Goal: Communication & Community: Answer question/provide support

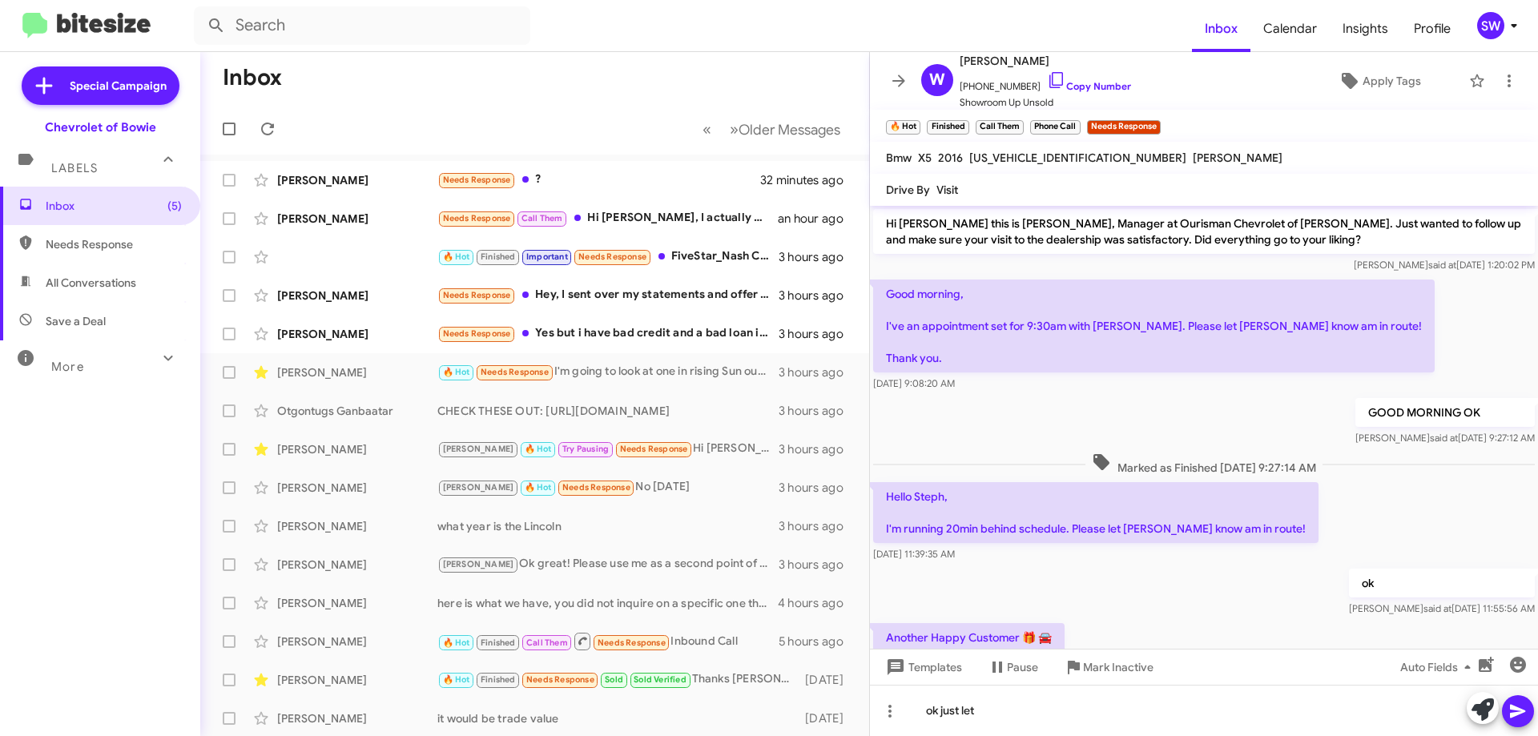
scroll to position [261, 0]
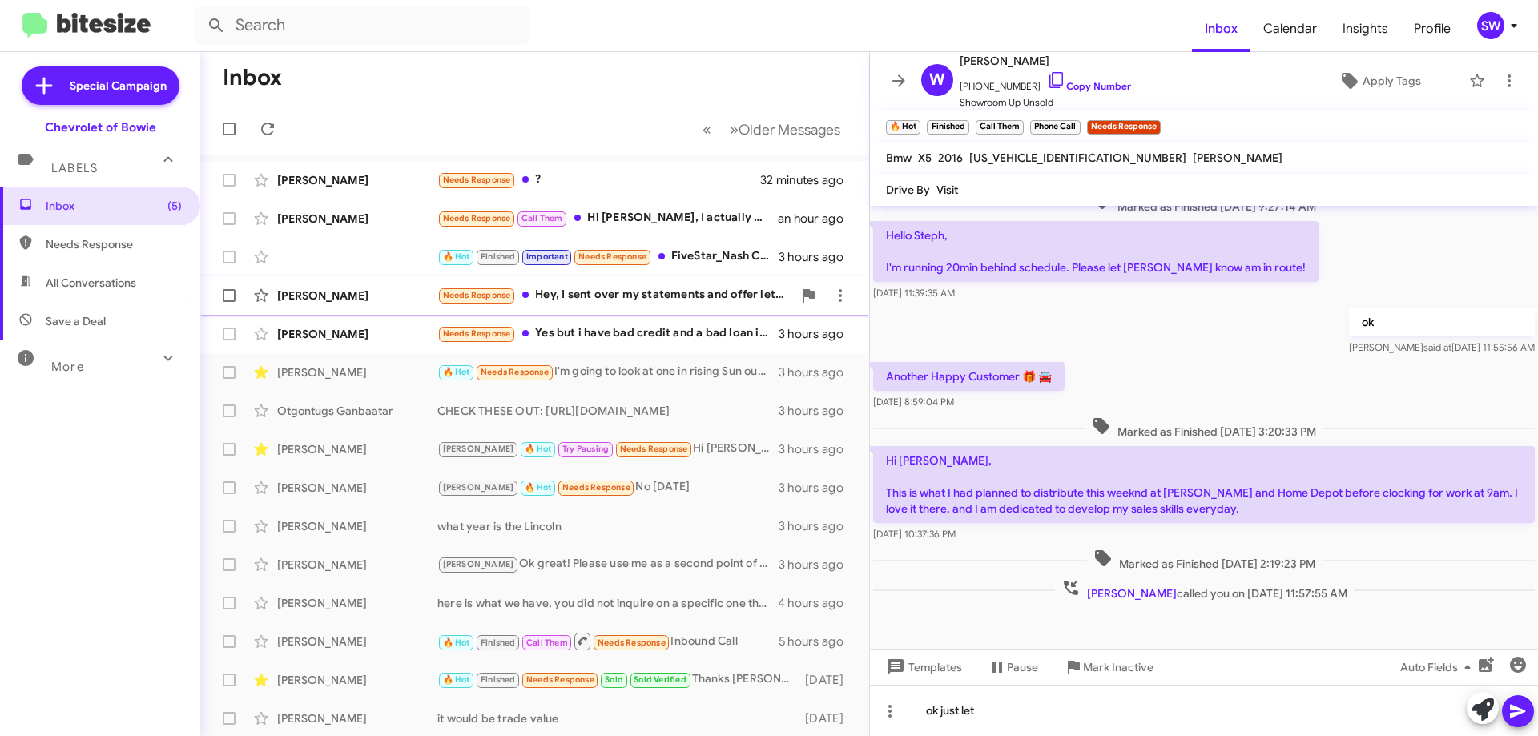
drag, startPoint x: 594, startPoint y: 328, endPoint x: 819, endPoint y: 308, distance: 225.2
click at [599, 328] on div "Needs Response Yes but i have bad credit and a bad loan i have 140k miles and i…" at bounding box center [607, 333] width 341 height 18
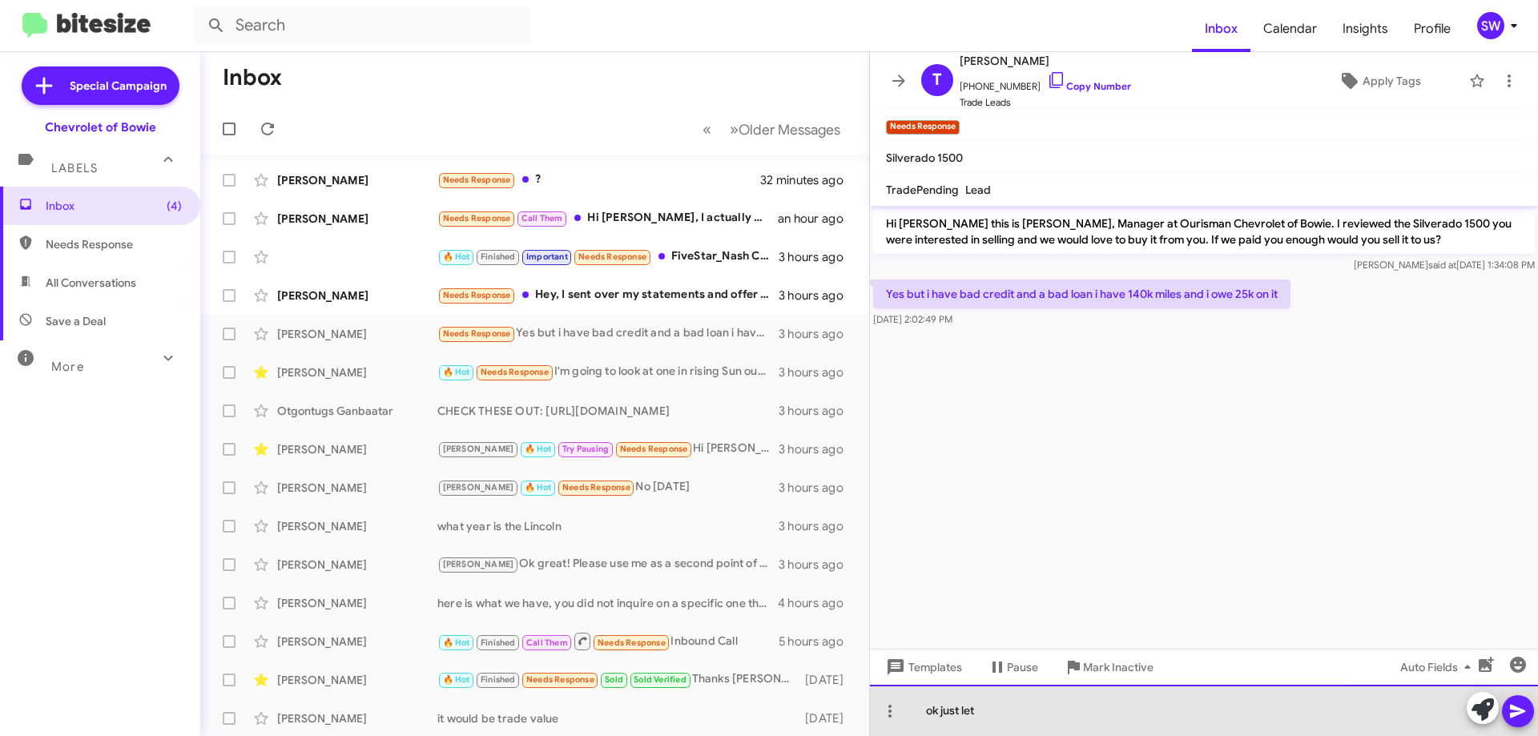
click at [1034, 719] on div "ok just let" at bounding box center [1204, 710] width 668 height 51
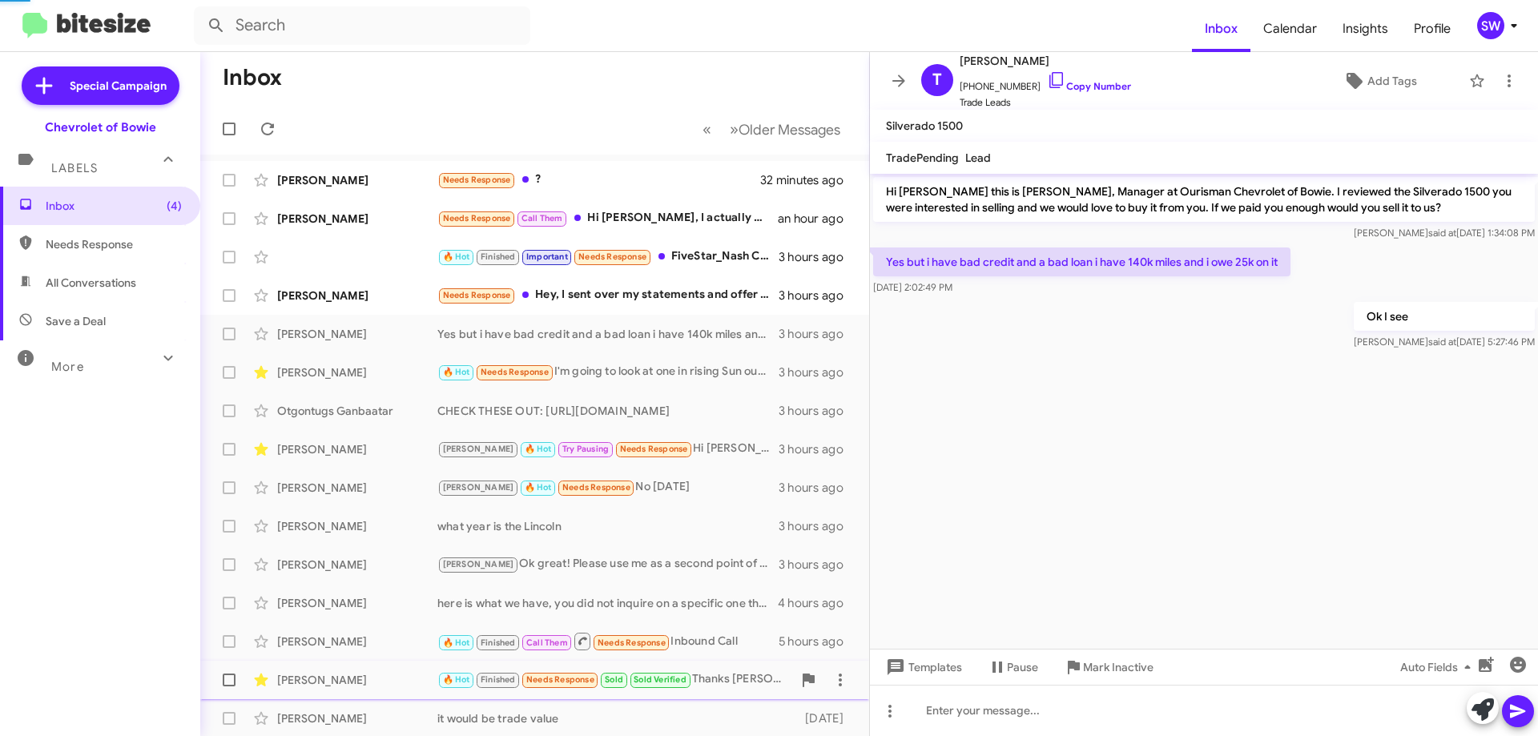
click at [1090, 662] on span "Mark Inactive" at bounding box center [1118, 667] width 71 height 29
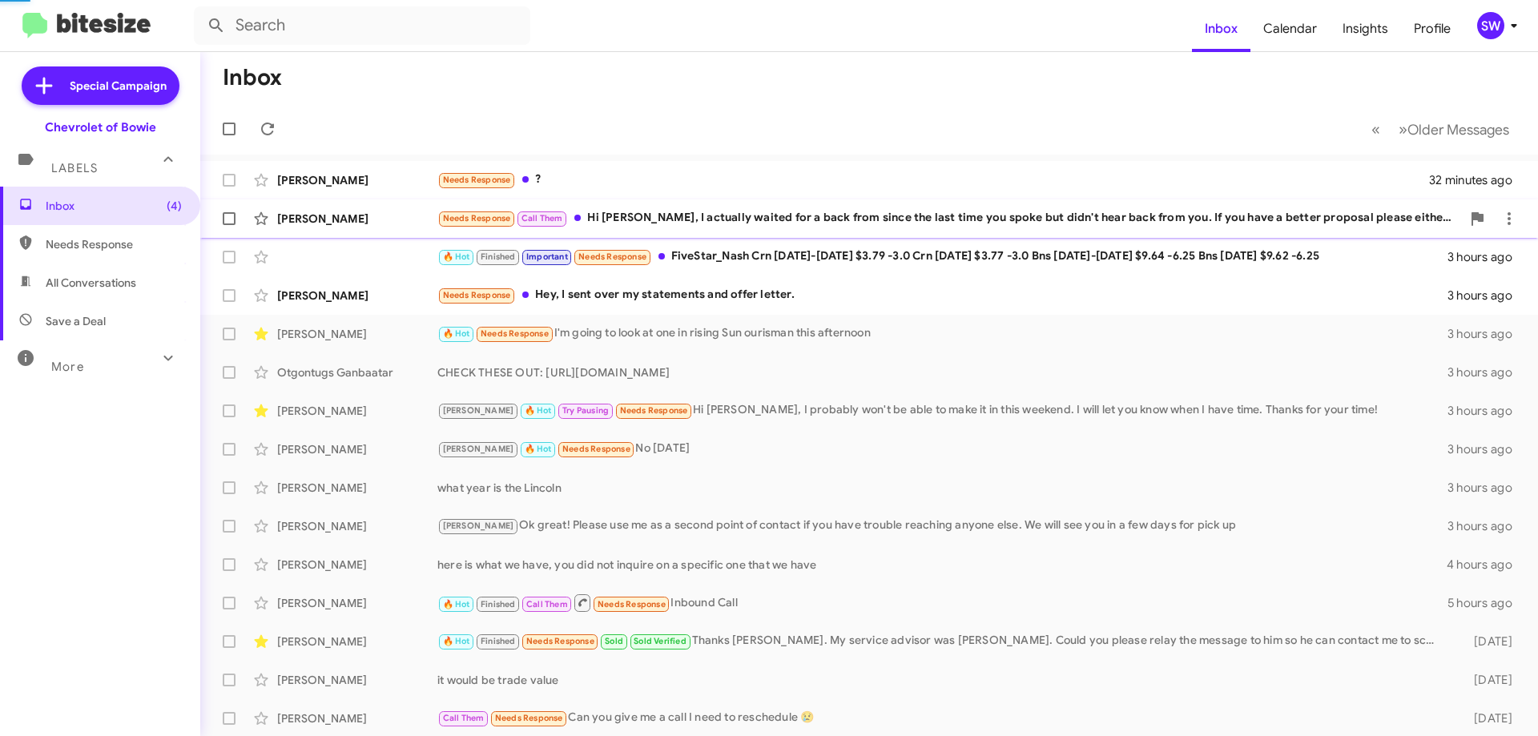
drag, startPoint x: 665, startPoint y: 213, endPoint x: 751, endPoint y: 233, distance: 88.0
click at [668, 215] on div "Needs Response Call Them Hi [PERSON_NAME], I actually waited for a back from si…" at bounding box center [949, 218] width 1024 height 18
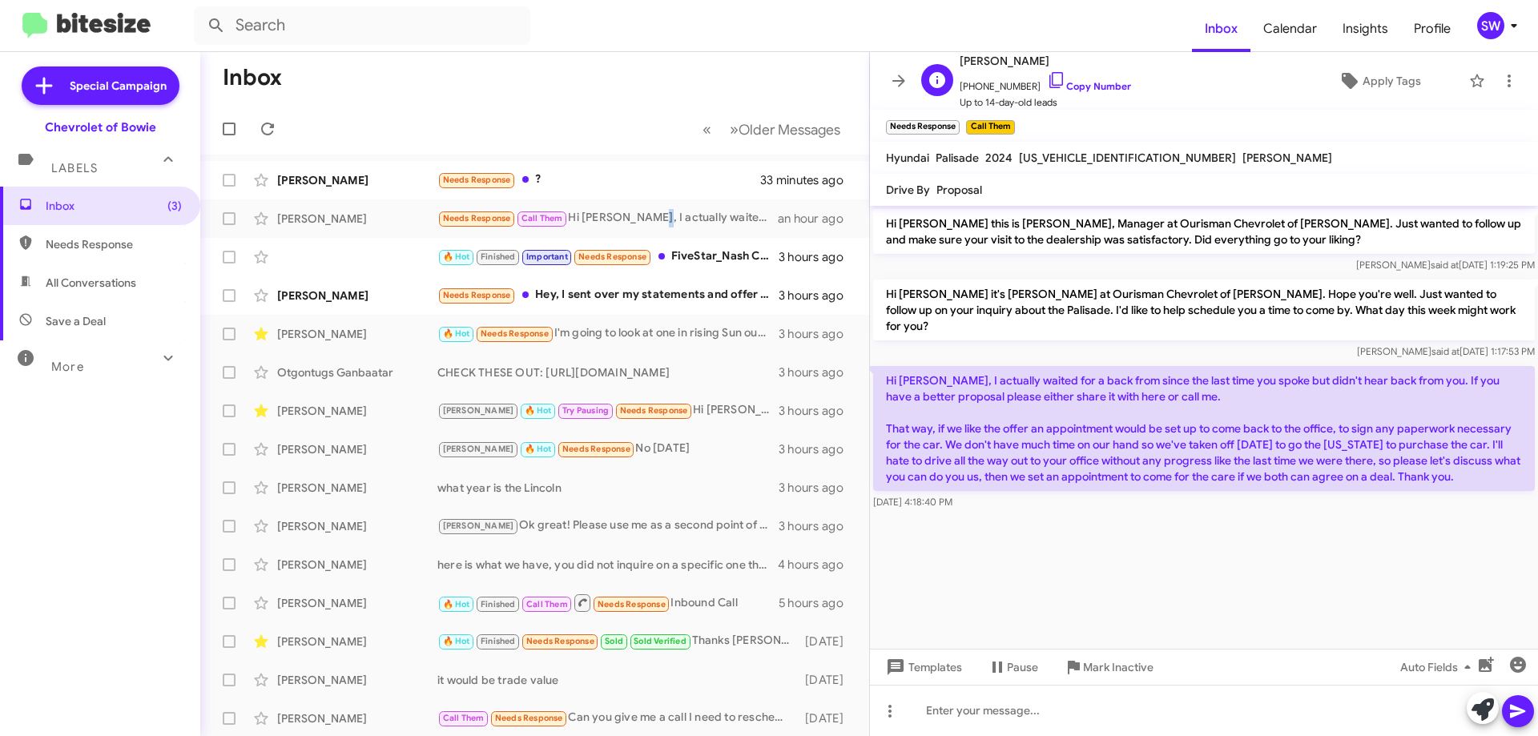
drag, startPoint x: 1045, startPoint y: 79, endPoint x: 1054, endPoint y: 79, distance: 9.6
click at [1047, 78] on icon at bounding box center [1056, 80] width 19 height 19
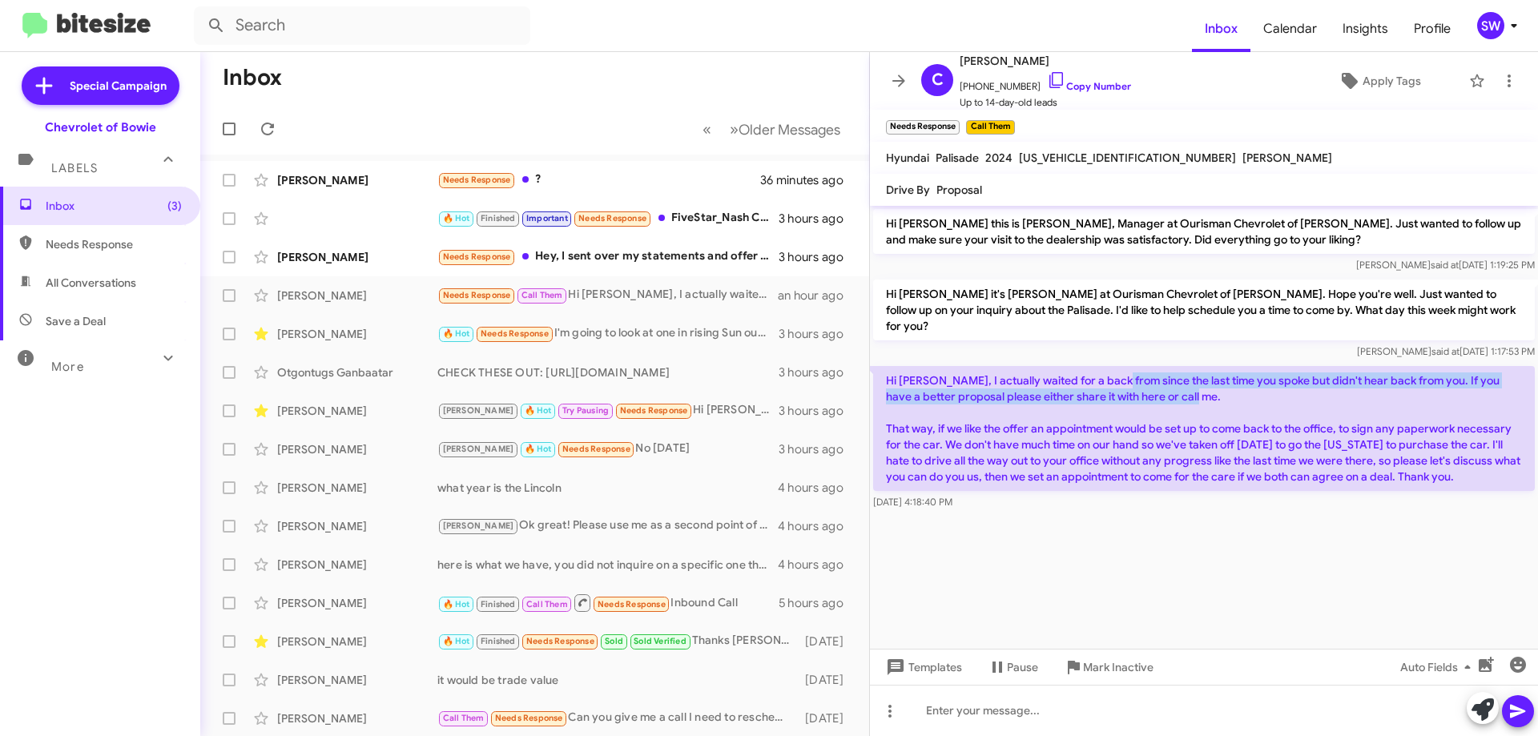
drag, startPoint x: 1227, startPoint y: 369, endPoint x: 1236, endPoint y: 377, distance: 11.9
click at [1236, 377] on p "Hi [PERSON_NAME], I actually waited for a back from since the last time you spo…" at bounding box center [1204, 428] width 662 height 125
click at [1238, 378] on p "Hi [PERSON_NAME], I actually waited for a back from since the last time you spo…" at bounding box center [1204, 428] width 662 height 125
click at [1412, 379] on p "Hi [PERSON_NAME], I actually waited for a back from since the last time you spo…" at bounding box center [1204, 428] width 662 height 125
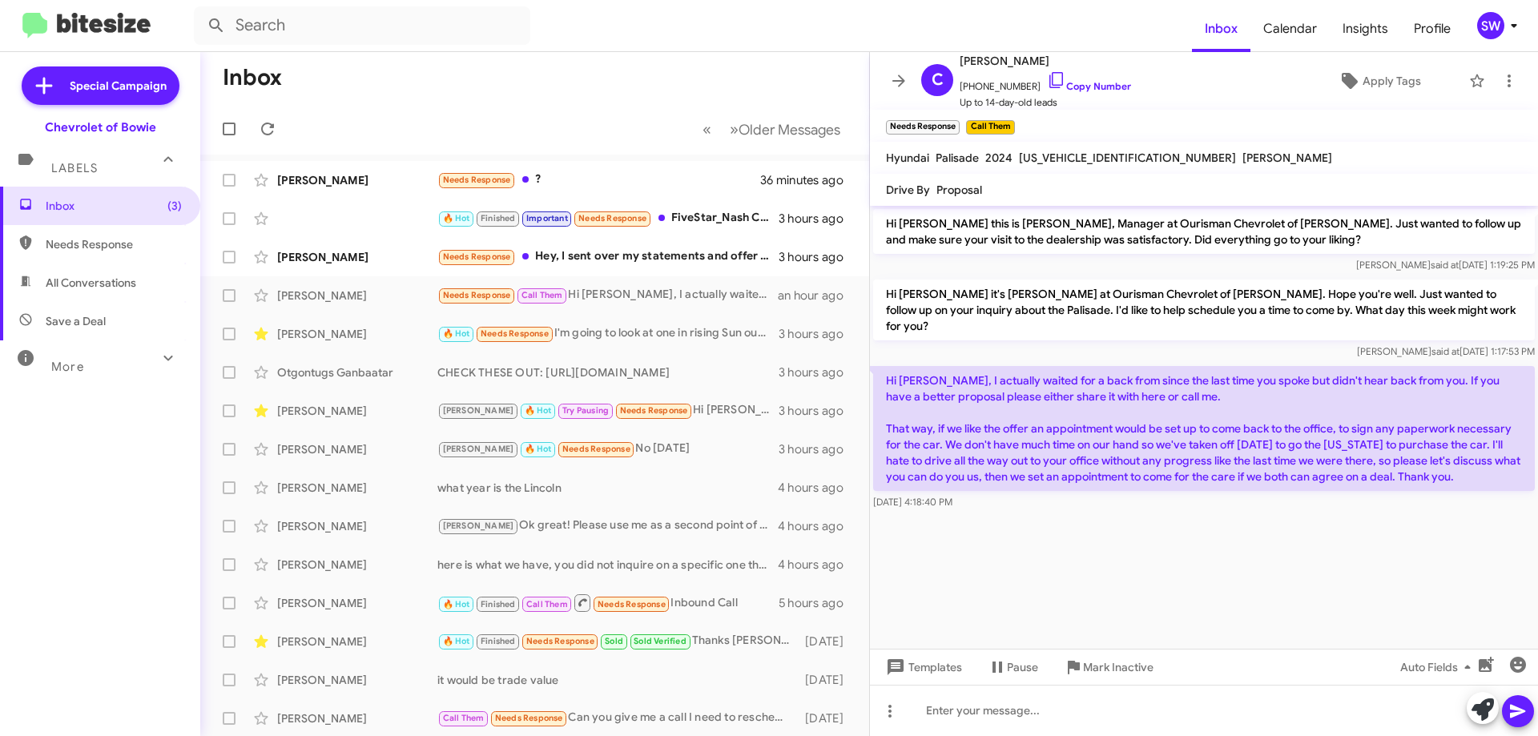
drag, startPoint x: 1008, startPoint y: 371, endPoint x: 1086, endPoint y: 370, distance: 77.7
click at [1009, 371] on p "Hi [PERSON_NAME], I actually waited for a back from since the last time you spo…" at bounding box center [1204, 428] width 662 height 125
click at [1201, 366] on p "Hi [PERSON_NAME], I actually waited for a back from since the last time you spo…" at bounding box center [1204, 428] width 662 height 125
drag, startPoint x: 1402, startPoint y: 366, endPoint x: 1445, endPoint y: 369, distance: 42.6
click at [1408, 367] on p "Hi [PERSON_NAME], I actually waited for a back from since the last time you spo…" at bounding box center [1204, 428] width 662 height 125
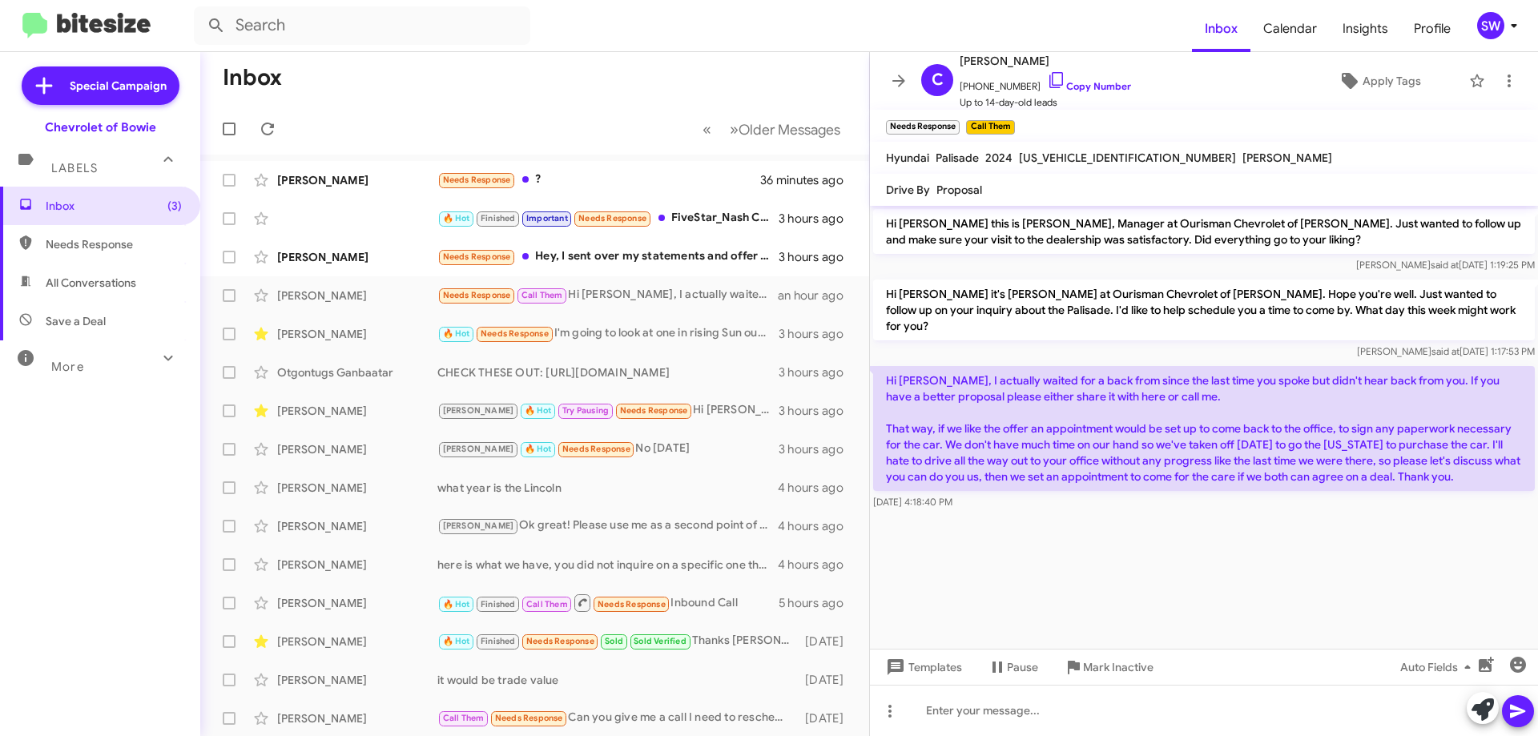
click at [1469, 369] on p "Hi [PERSON_NAME], I actually waited for a back from since the last time you spo…" at bounding box center [1204, 428] width 662 height 125
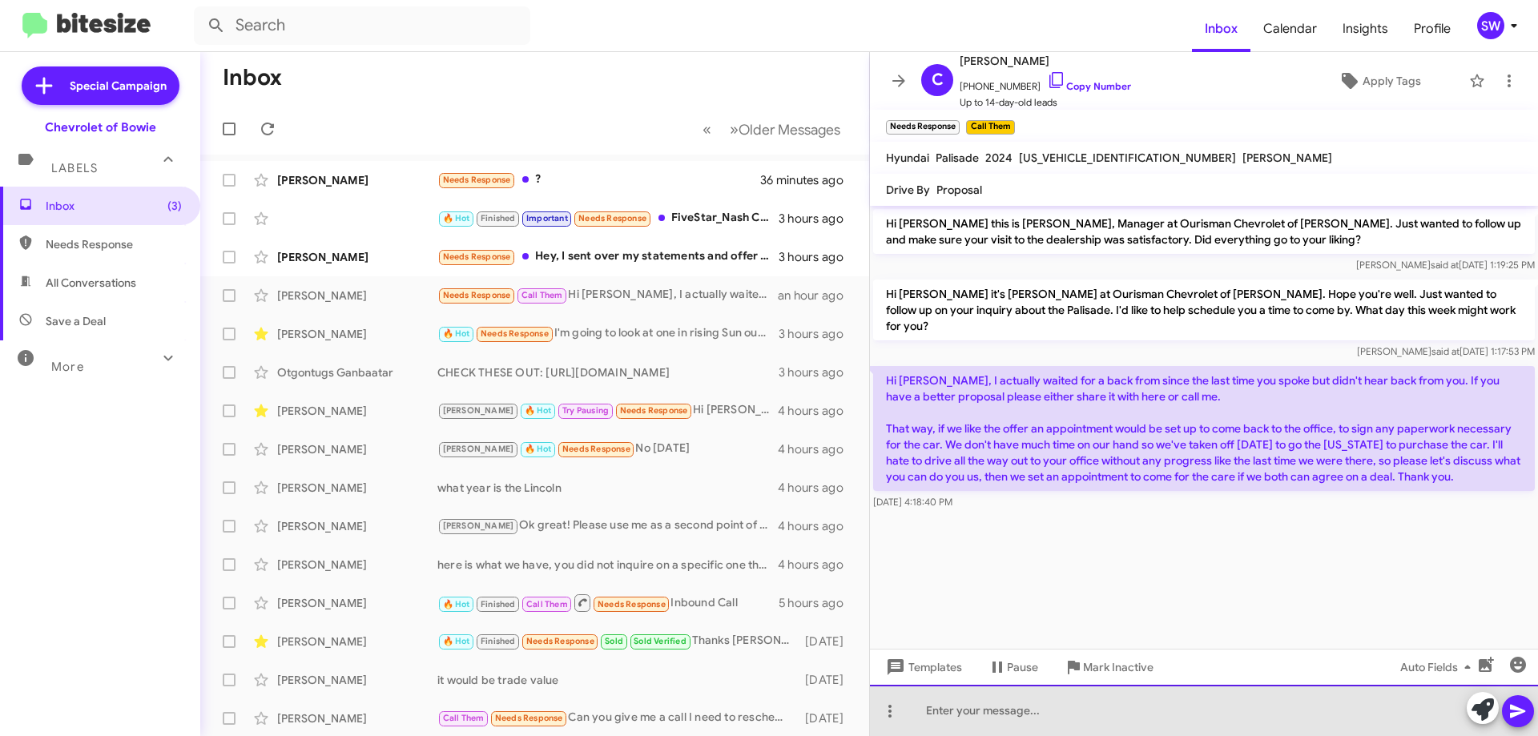
drag, startPoint x: 964, startPoint y: 707, endPoint x: 970, endPoint y: 699, distance: 10.3
click at [965, 706] on div at bounding box center [1204, 710] width 668 height 51
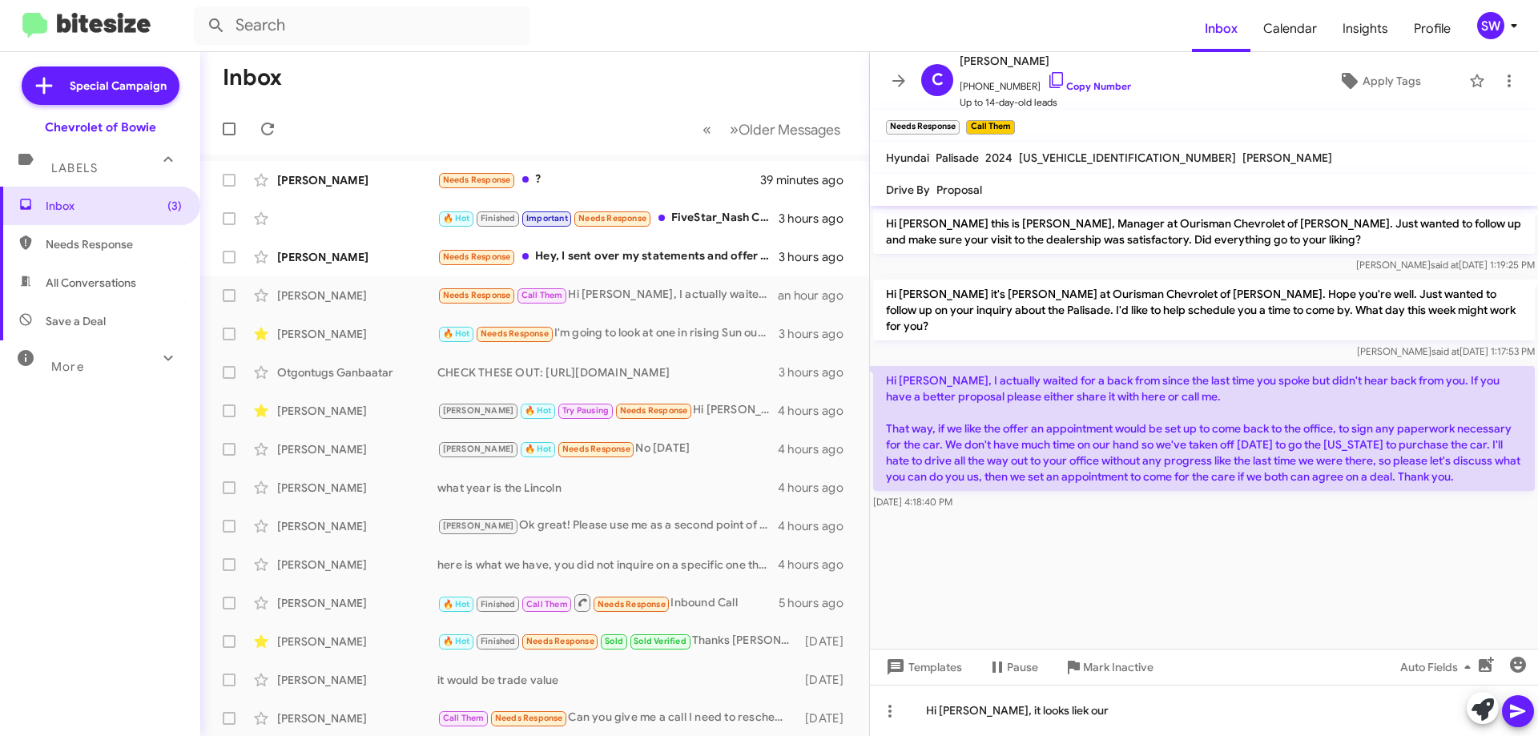
drag, startPoint x: 1045, startPoint y: 714, endPoint x: 1076, endPoint y: 367, distance: 348.3
click at [1076, 367] on p "Hi [PERSON_NAME], I actually waited for a back from since the last time you spo…" at bounding box center [1204, 428] width 662 height 125
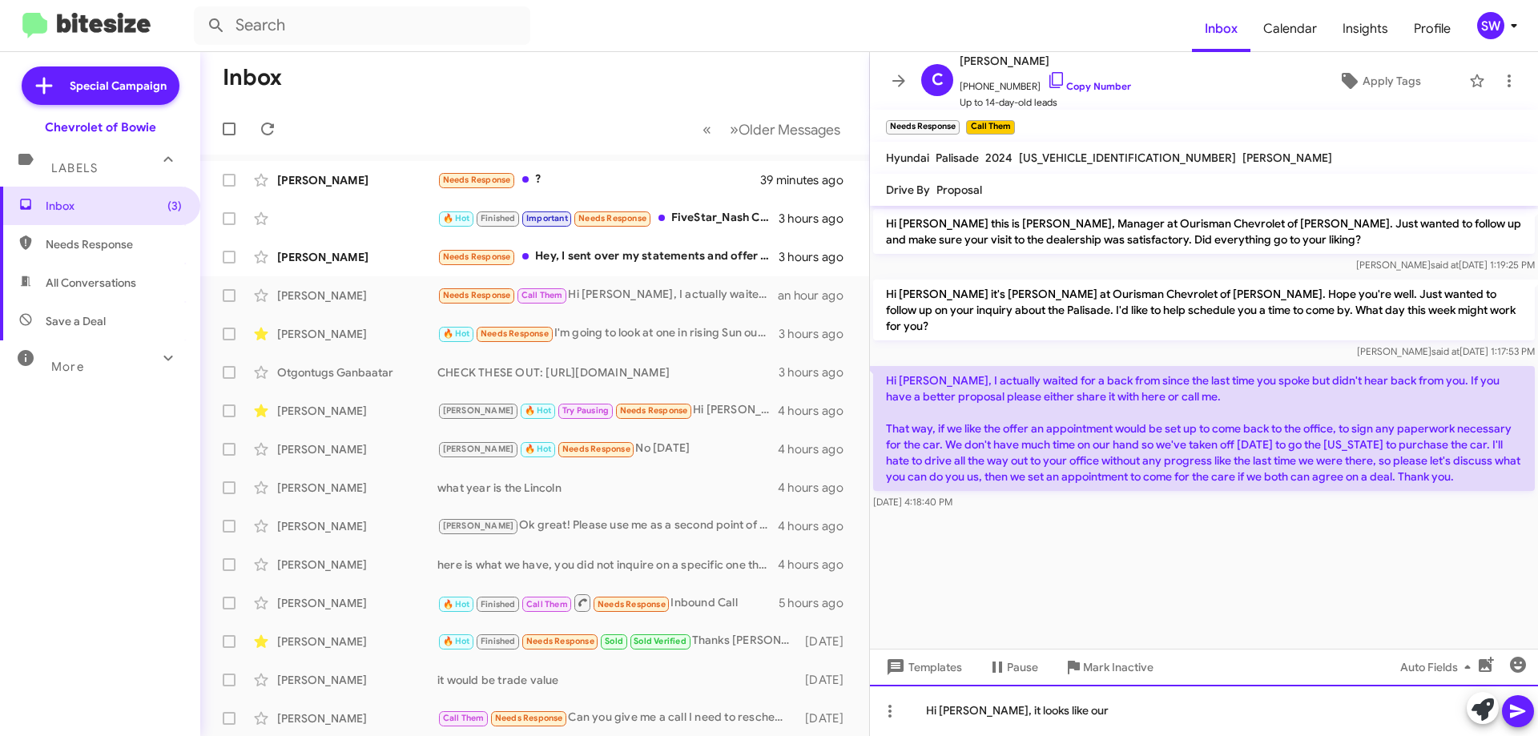
click at [1114, 707] on div "Hi [PERSON_NAME], it looks like our" at bounding box center [1204, 710] width 668 height 51
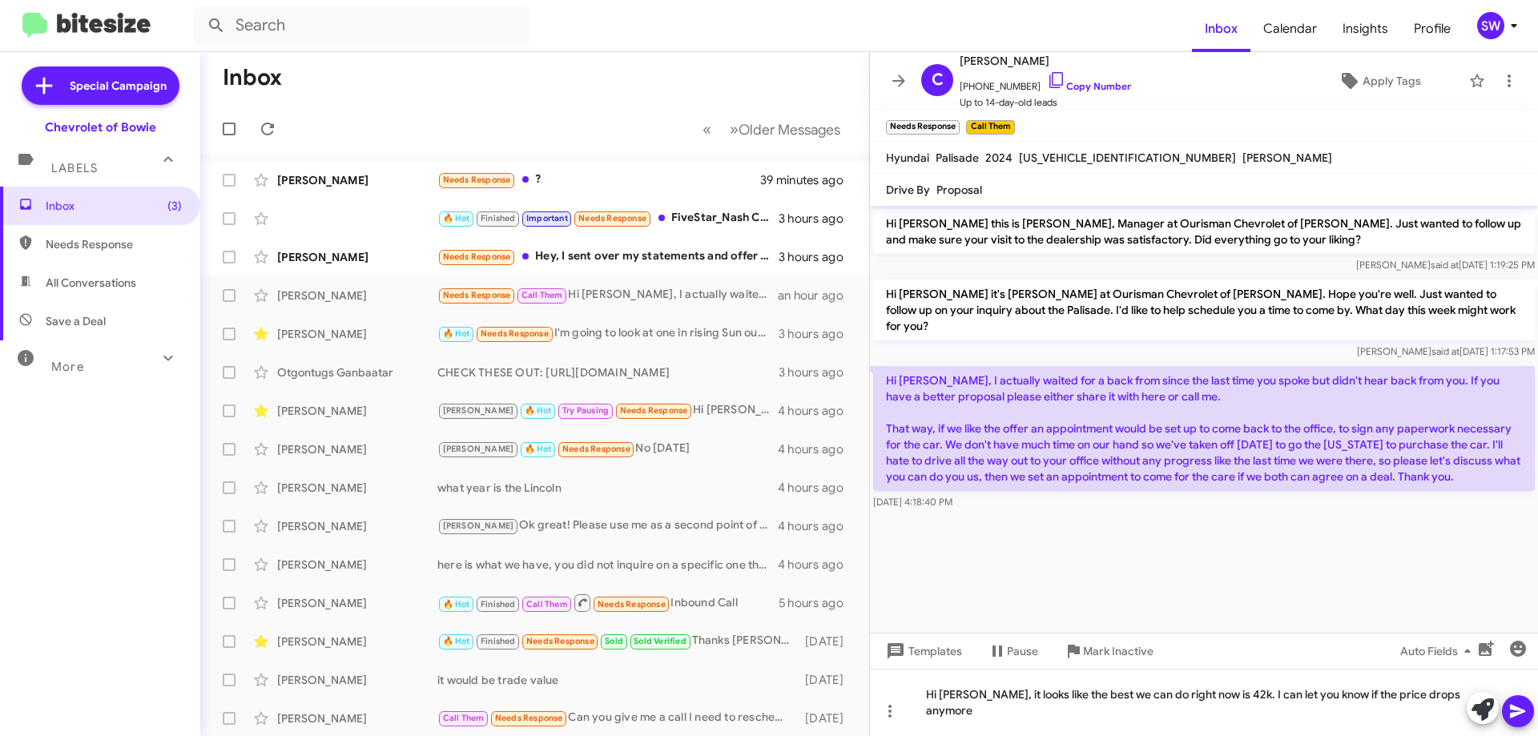
drag, startPoint x: 1513, startPoint y: 707, endPoint x: 1526, endPoint y: 695, distance: 17.6
click at [1513, 707] on icon at bounding box center [1517, 712] width 15 height 14
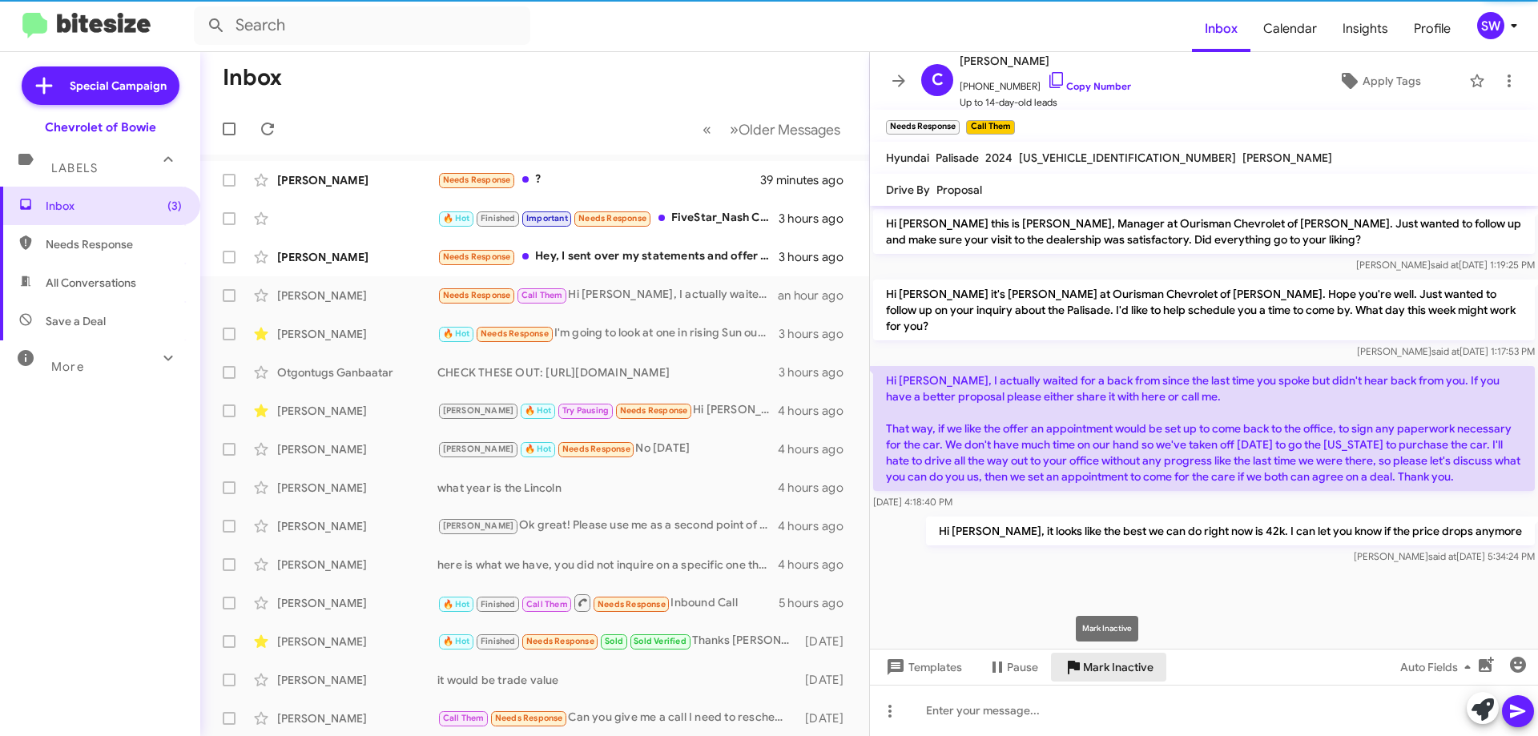
drag, startPoint x: 1102, startPoint y: 663, endPoint x: 1152, endPoint y: 671, distance: 51.2
click at [1102, 663] on span "Mark Inactive" at bounding box center [1118, 667] width 71 height 29
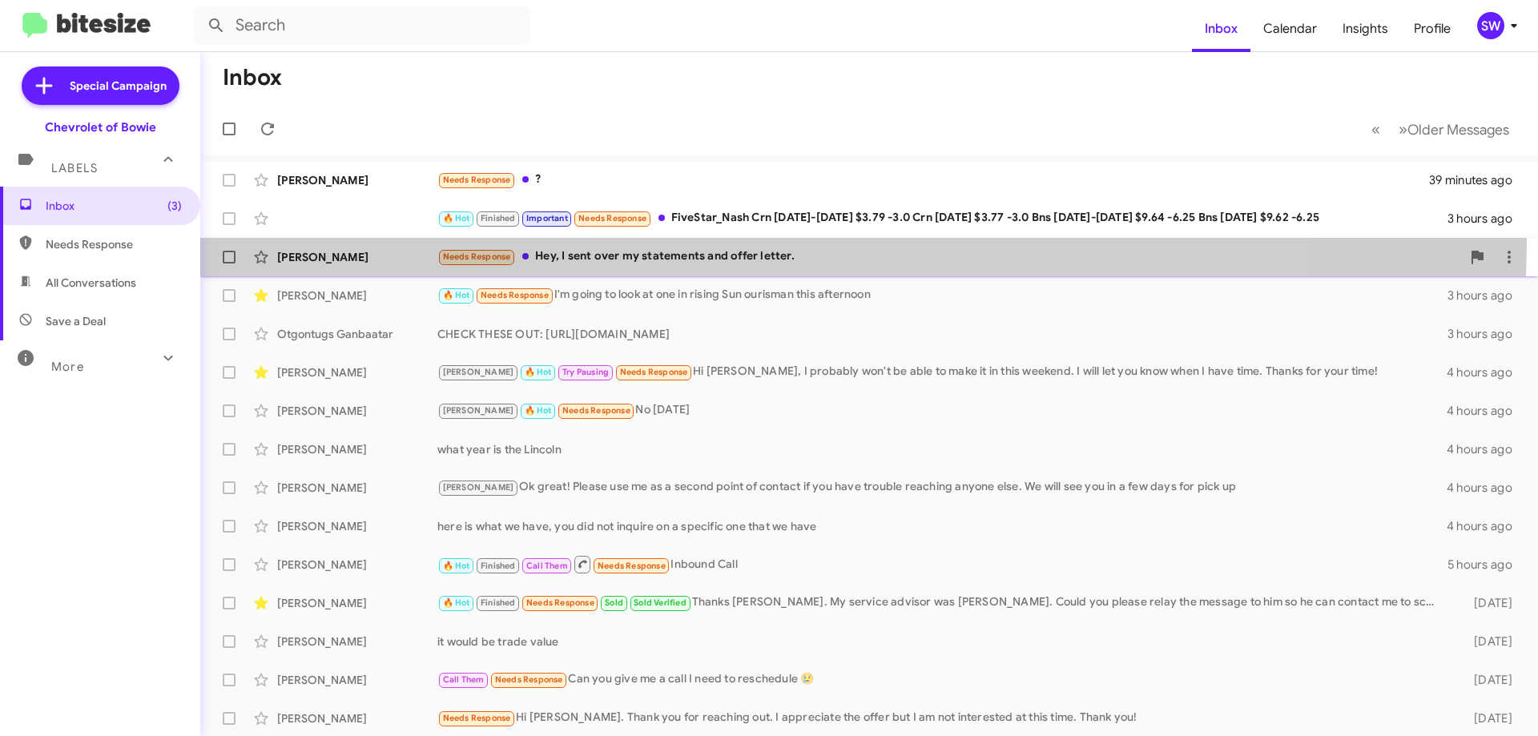
drag, startPoint x: 706, startPoint y: 240, endPoint x: 699, endPoint y: 252, distance: 14.7
click at [706, 241] on span "[PERSON_NAME] Needs Response Hey, I sent over my statements and offer letter. 3…" at bounding box center [869, 257] width 1338 height 38
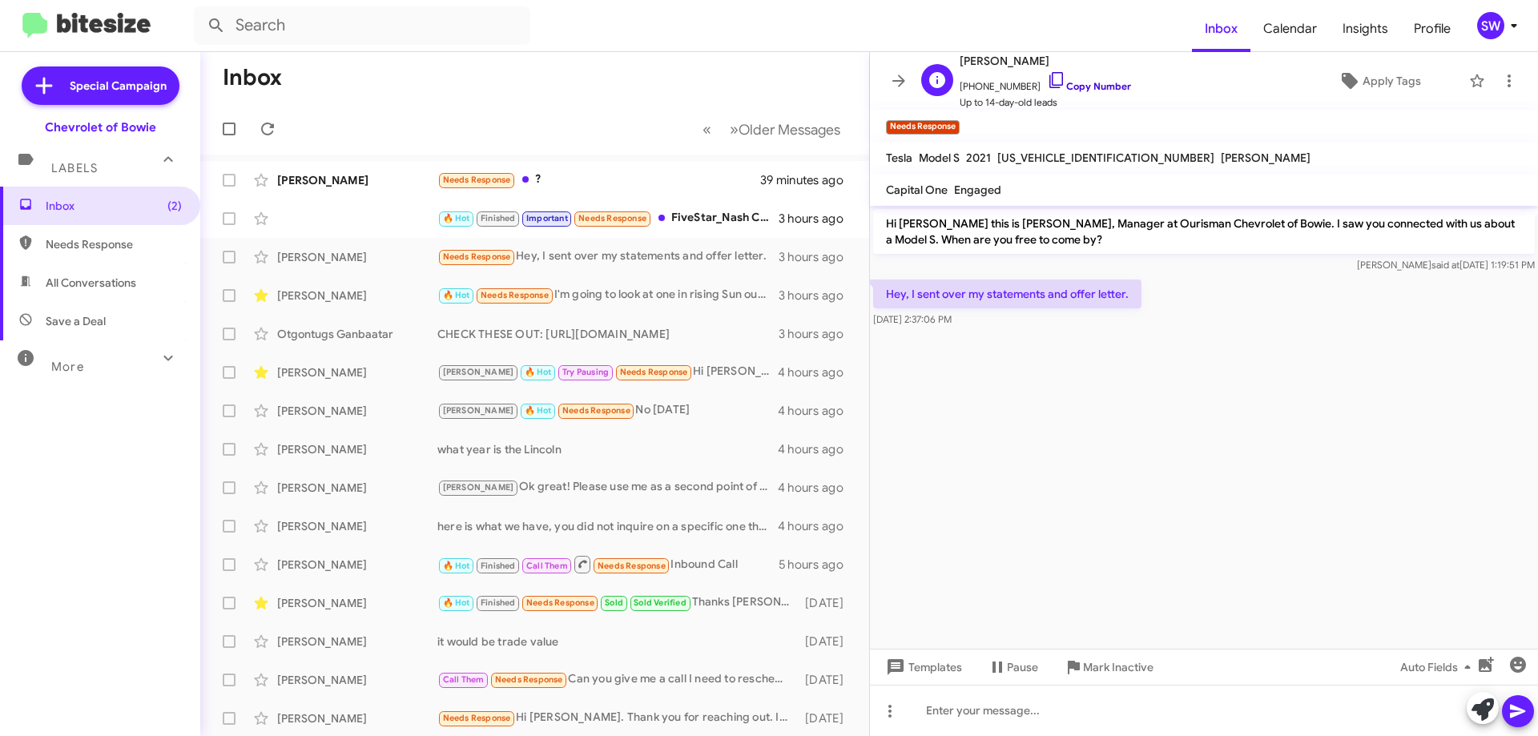
drag, startPoint x: 1039, startPoint y: 73, endPoint x: 1089, endPoint y: 105, distance: 59.1
click at [1047, 74] on icon at bounding box center [1056, 80] width 19 height 19
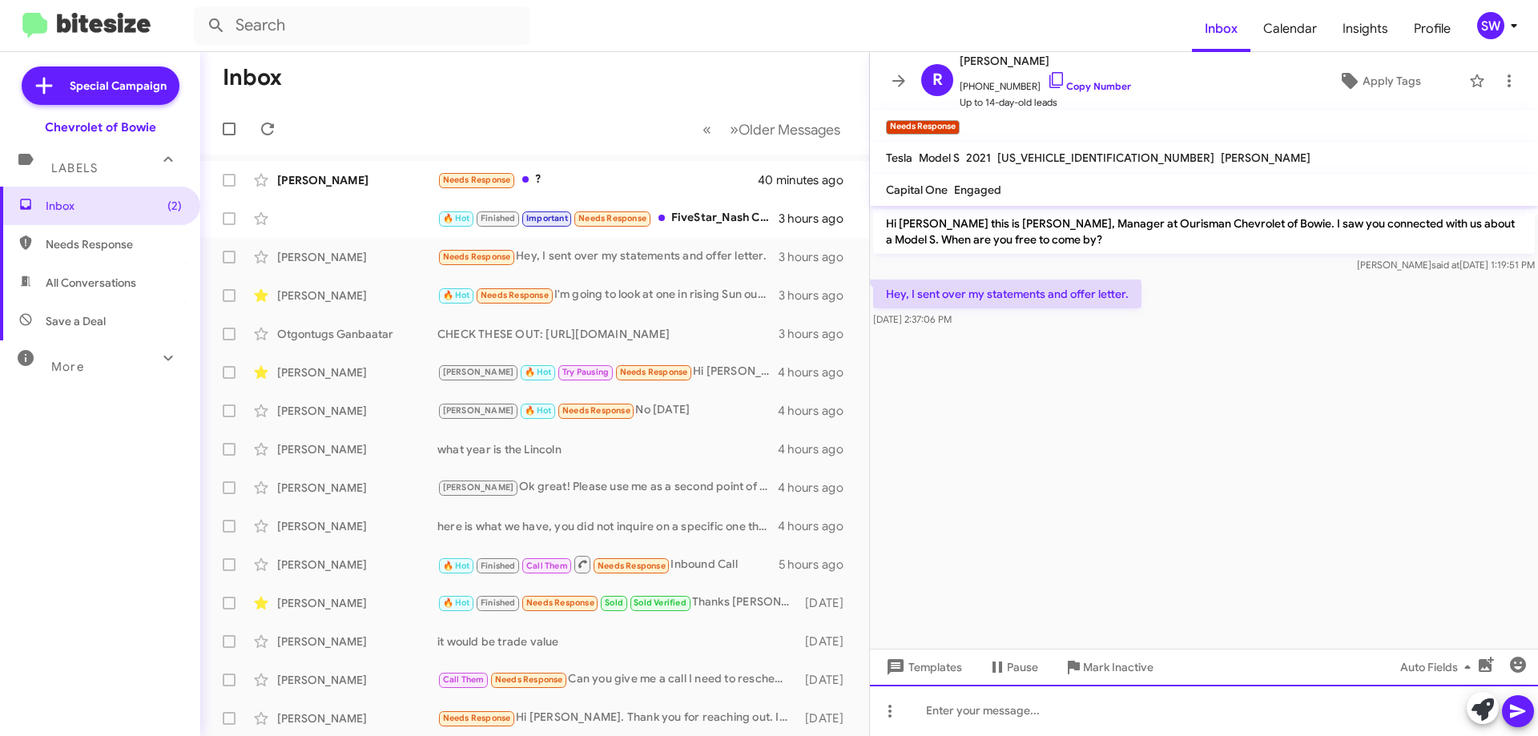
click at [1017, 703] on div at bounding box center [1204, 710] width 668 height 51
drag, startPoint x: 1135, startPoint y: 713, endPoint x: 1150, endPoint y: 707, distance: 16.2
click at [1091, 707] on div "ok let me get with Paty and we will get balc to you" at bounding box center [1204, 710] width 668 height 51
click at [1141, 712] on div "ok let me get with Paty and we will get balc to you" at bounding box center [1204, 710] width 668 height 51
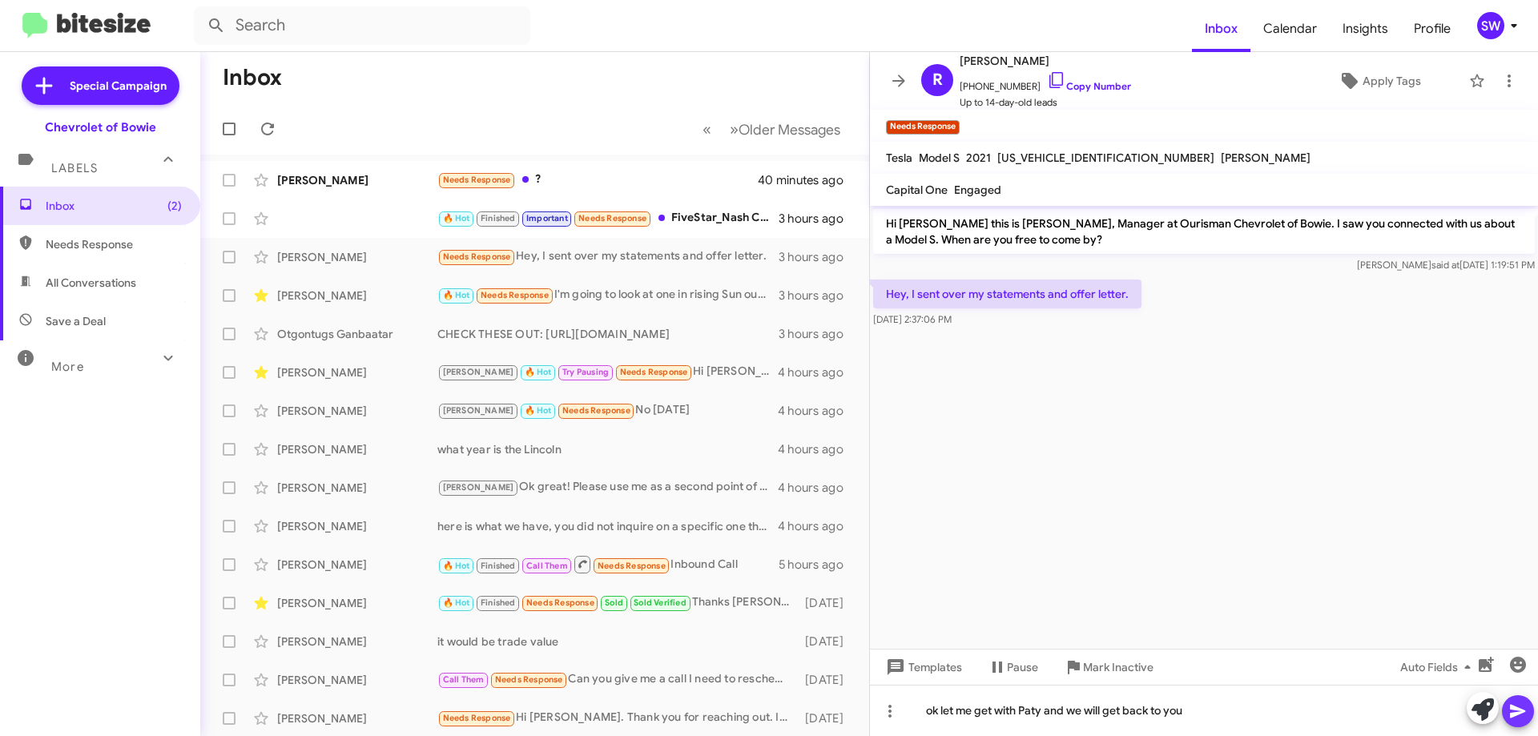
drag, startPoint x: 1523, startPoint y: 705, endPoint x: 1348, endPoint y: 682, distance: 177.0
click at [1520, 707] on icon at bounding box center [1518, 711] width 19 height 19
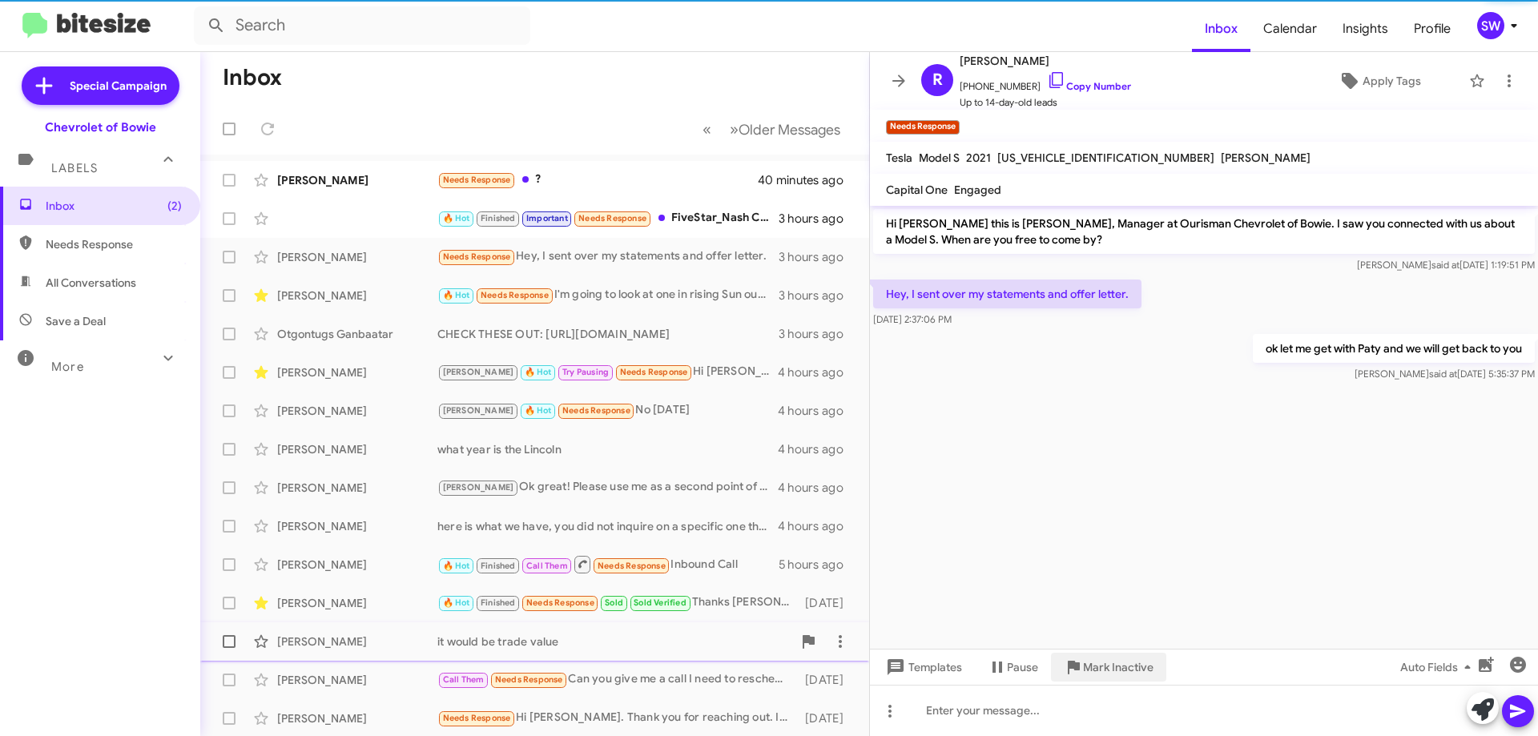
drag, startPoint x: 1115, startPoint y: 667, endPoint x: 1142, endPoint y: 671, distance: 26.7
click at [1115, 669] on span "Mark Inactive" at bounding box center [1118, 667] width 71 height 29
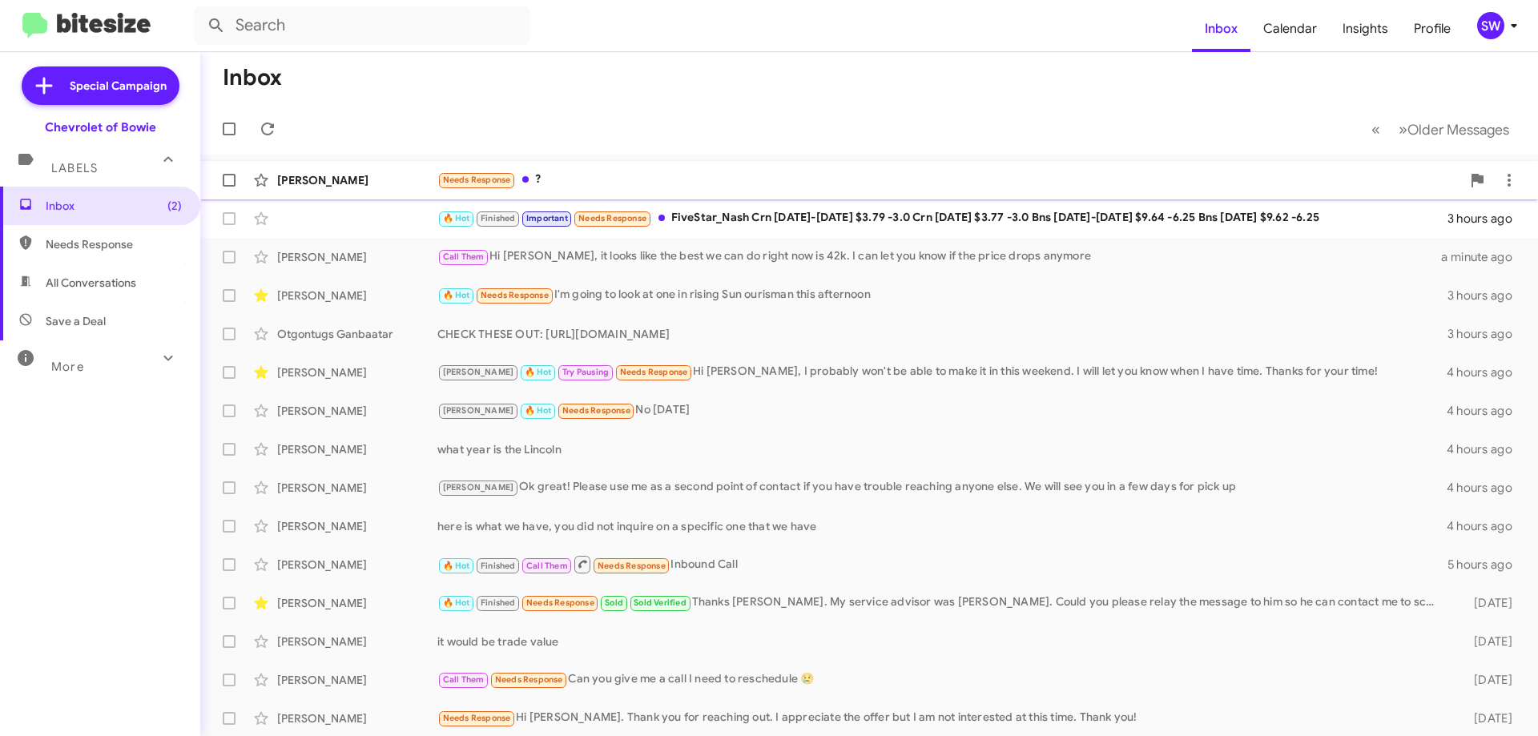
drag, startPoint x: 546, startPoint y: 182, endPoint x: 644, endPoint y: 156, distance: 101.8
click at [546, 179] on div "Needs Response ?" at bounding box center [949, 180] width 1024 height 18
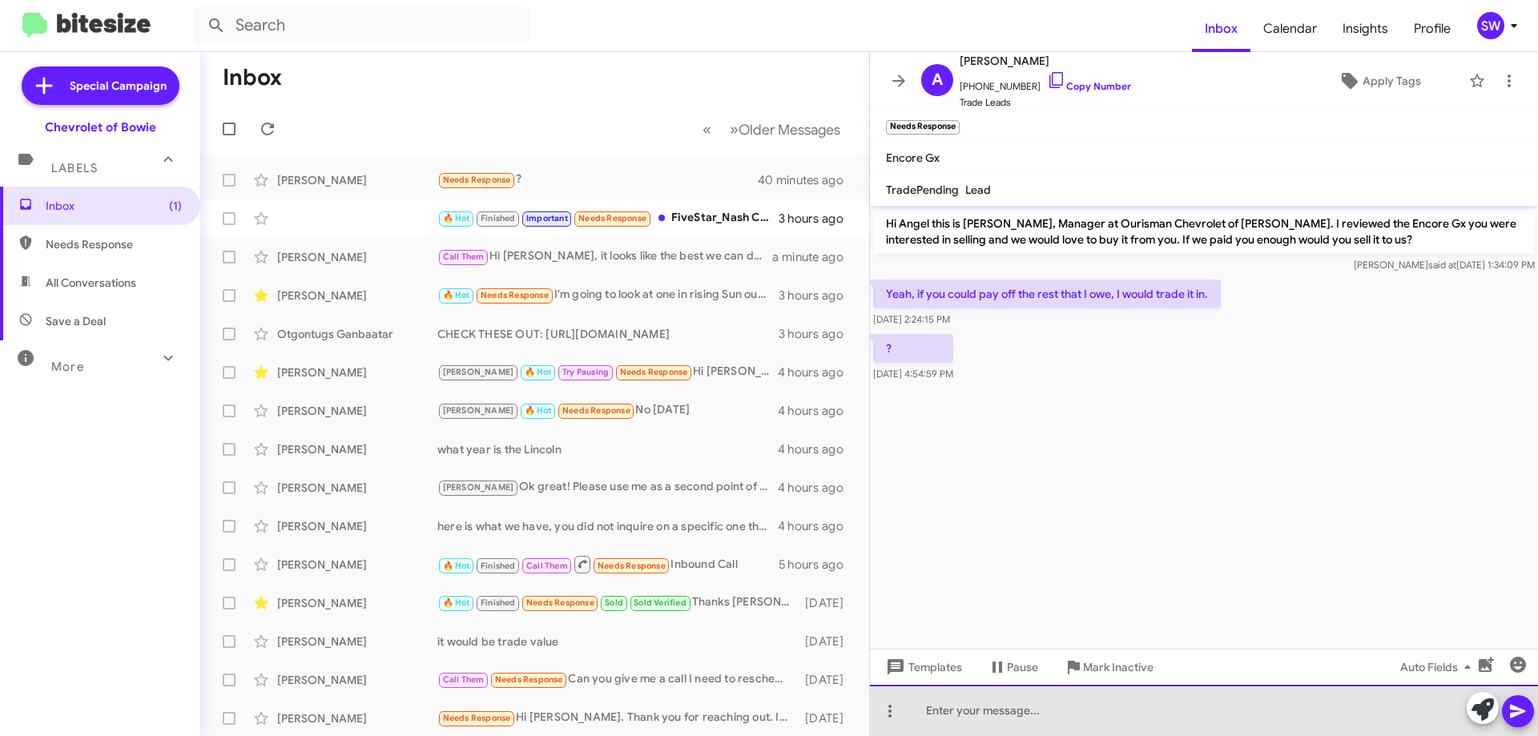
click at [990, 711] on div at bounding box center [1204, 710] width 668 height 51
drag, startPoint x: 1285, startPoint y: 716, endPoint x: 1295, endPoint y: 733, distance: 19.4
click at [1285, 717] on div "Hi [PERSON_NAME] we would have to see it in person to appraise it, are you able…" at bounding box center [1204, 710] width 668 height 51
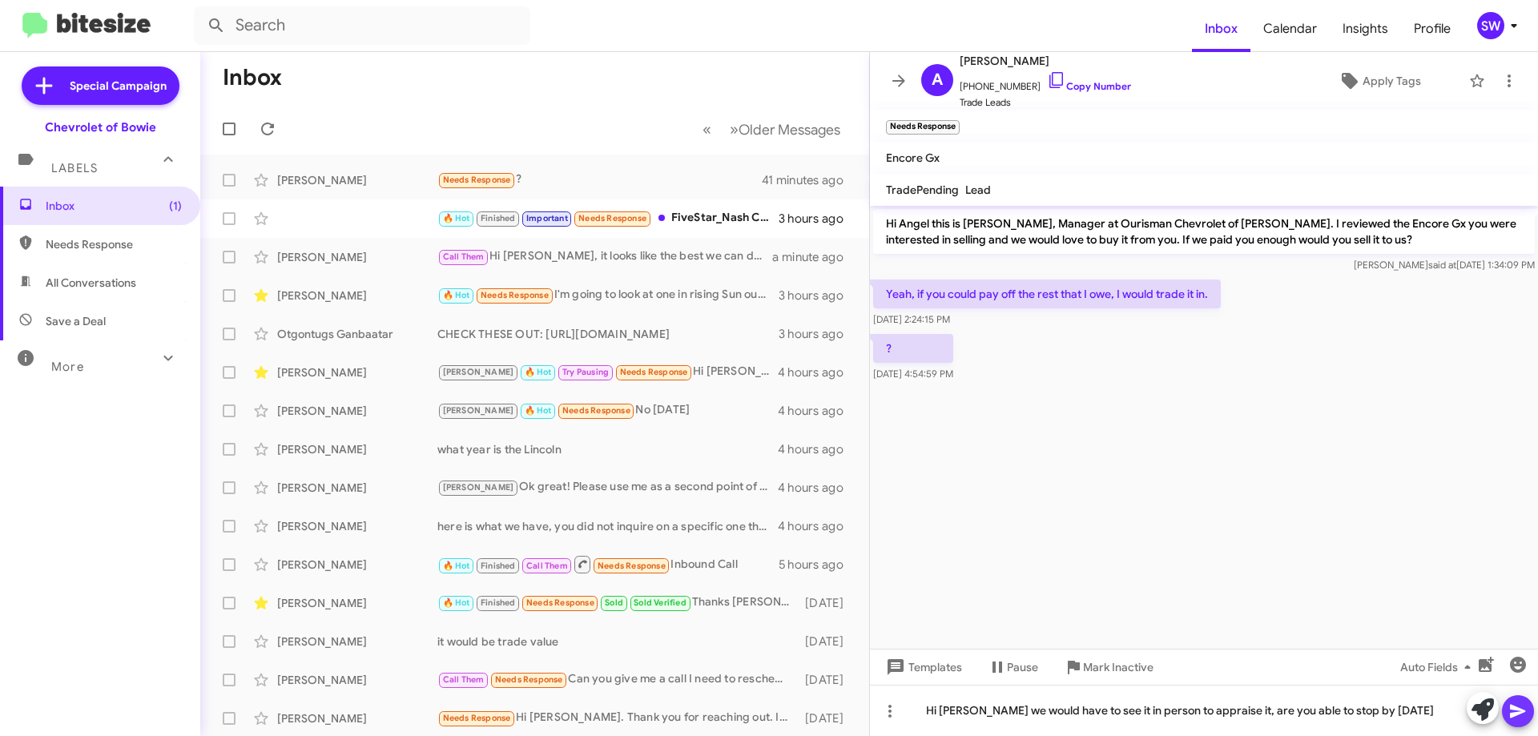
click at [1507, 708] on button at bounding box center [1518, 711] width 32 height 32
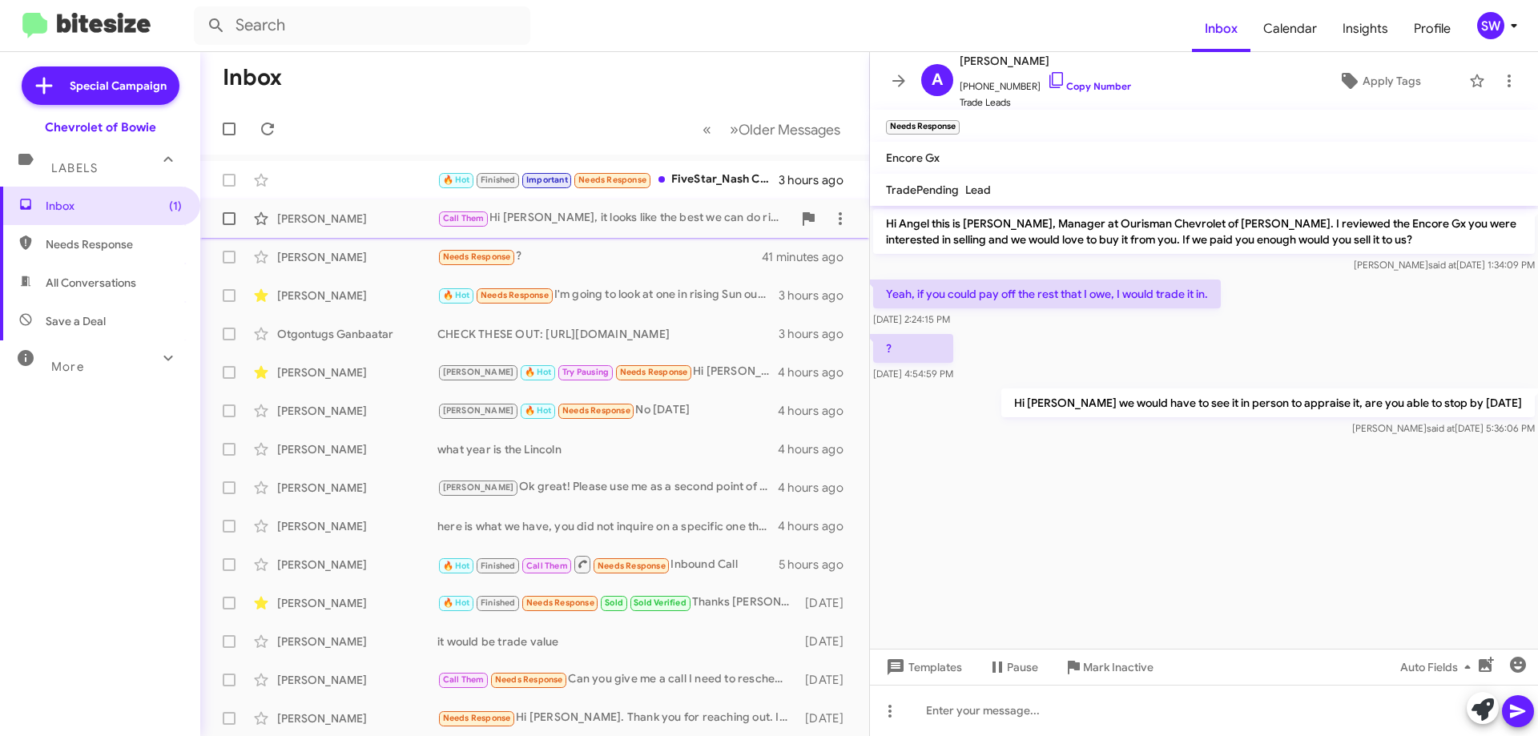
drag, startPoint x: 581, startPoint y: 223, endPoint x: 616, endPoint y: 216, distance: 36.0
click at [586, 224] on div "Call Them Hi [PERSON_NAME], it looks like the best we can do right now is 42k. …" at bounding box center [614, 218] width 355 height 18
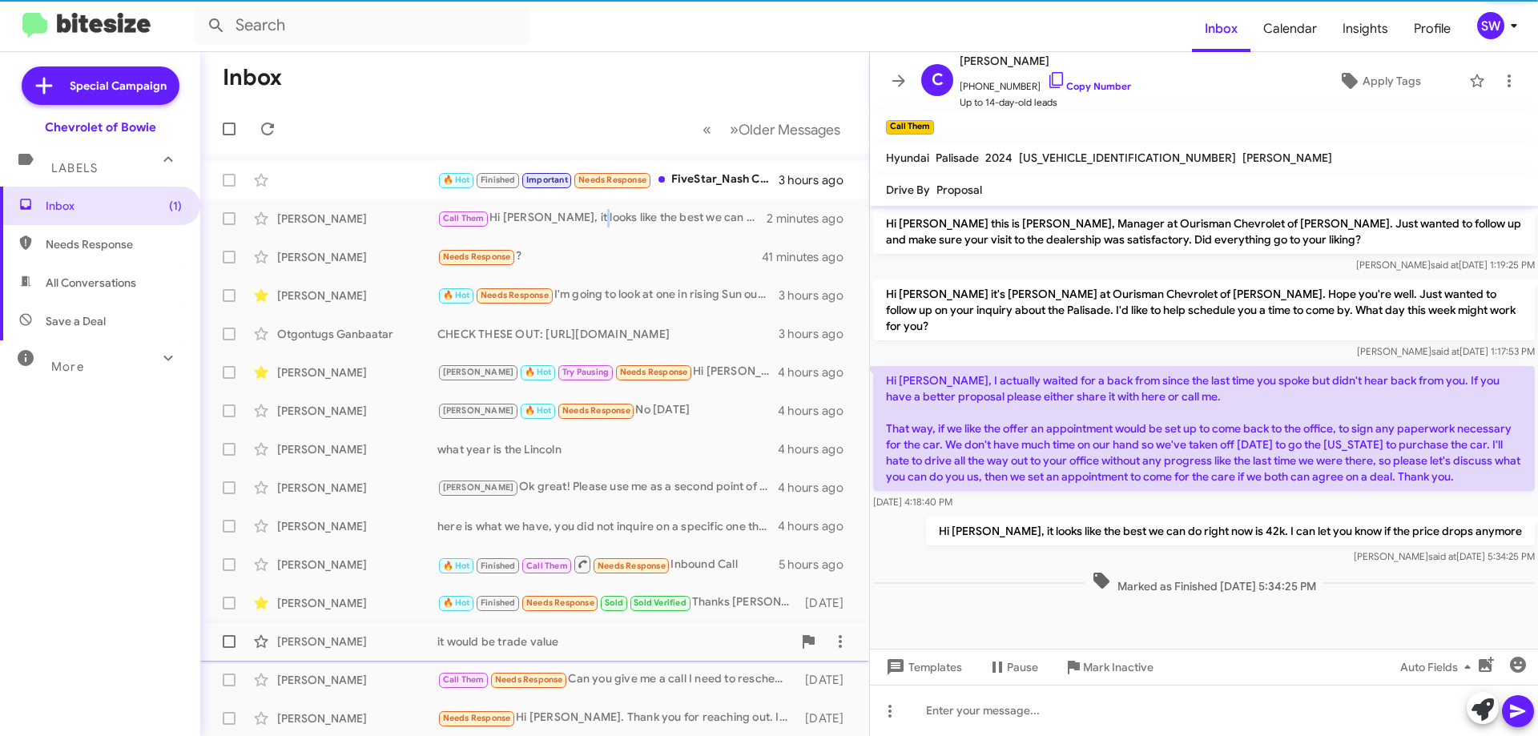
drag, startPoint x: 1098, startPoint y: 661, endPoint x: 1090, endPoint y: 657, distance: 9.0
click at [1097, 660] on span "Mark Inactive" at bounding box center [1118, 667] width 71 height 29
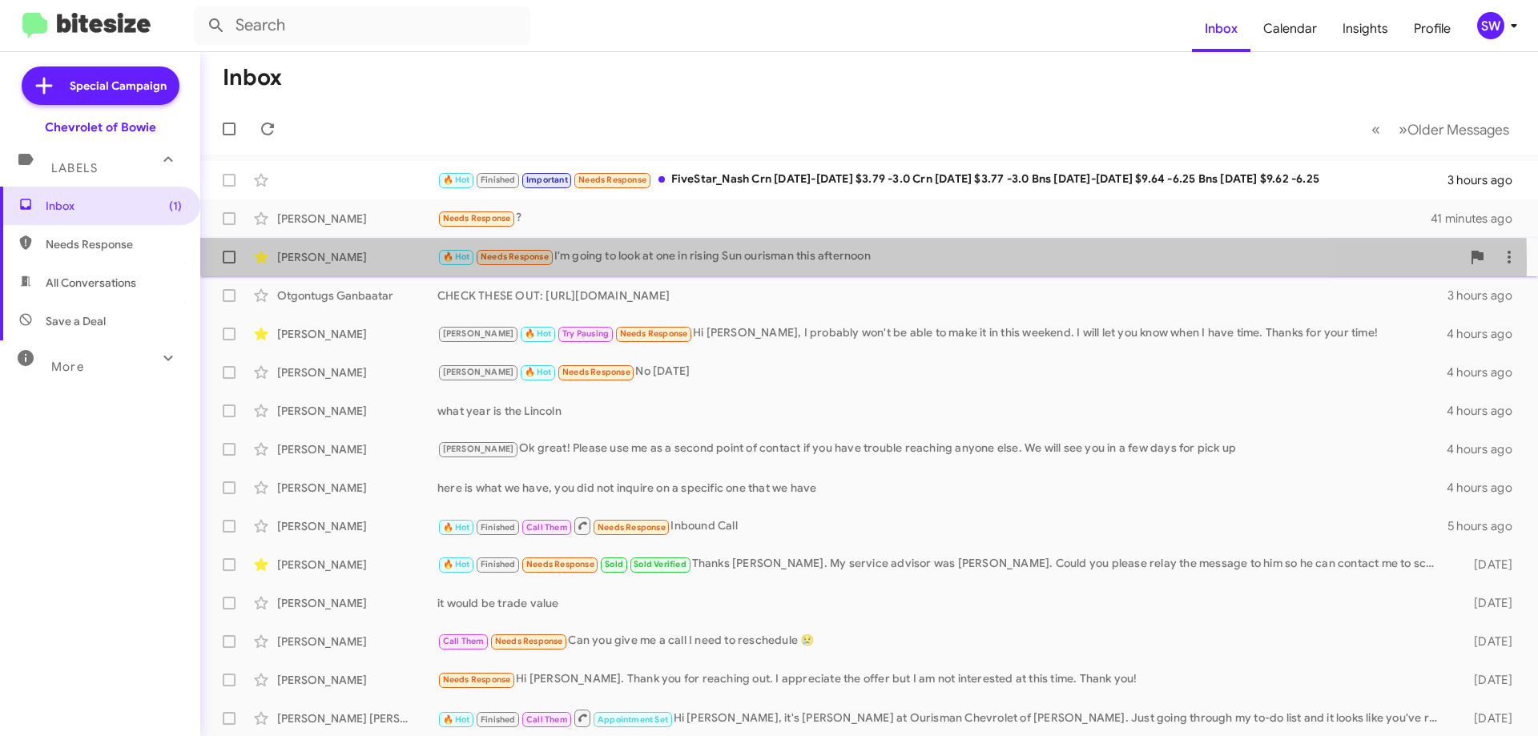
drag, startPoint x: 718, startPoint y: 264, endPoint x: 778, endPoint y: 244, distance: 63.3
click at [719, 263] on div "🔥 Hot Needs Response I'm going to look at one in rising Sun ourisman this after…" at bounding box center [949, 257] width 1024 height 18
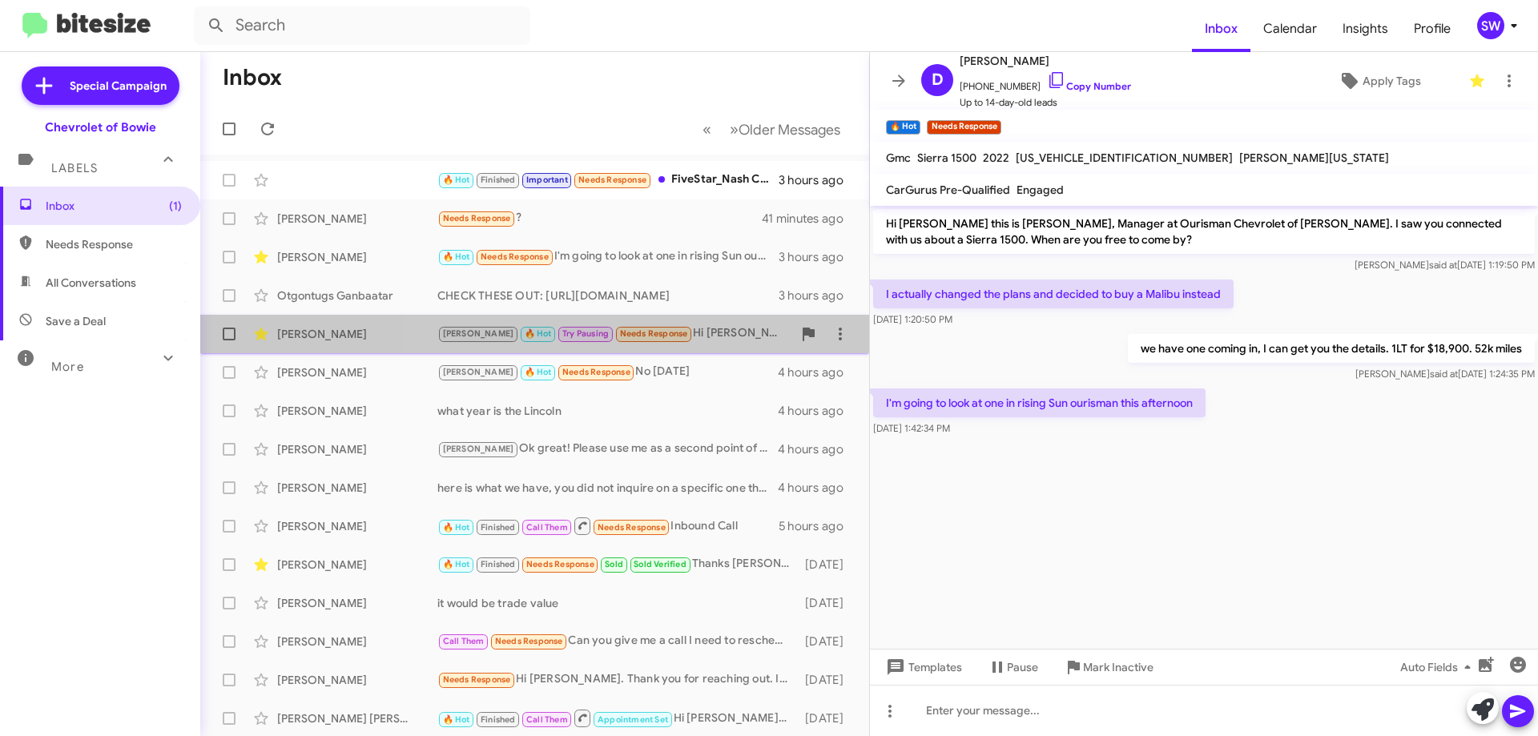
click at [682, 336] on div "[PERSON_NAME] 🔥 Hot Try Pausing Needs Response Hi [PERSON_NAME], I probably won…" at bounding box center [614, 333] width 355 height 18
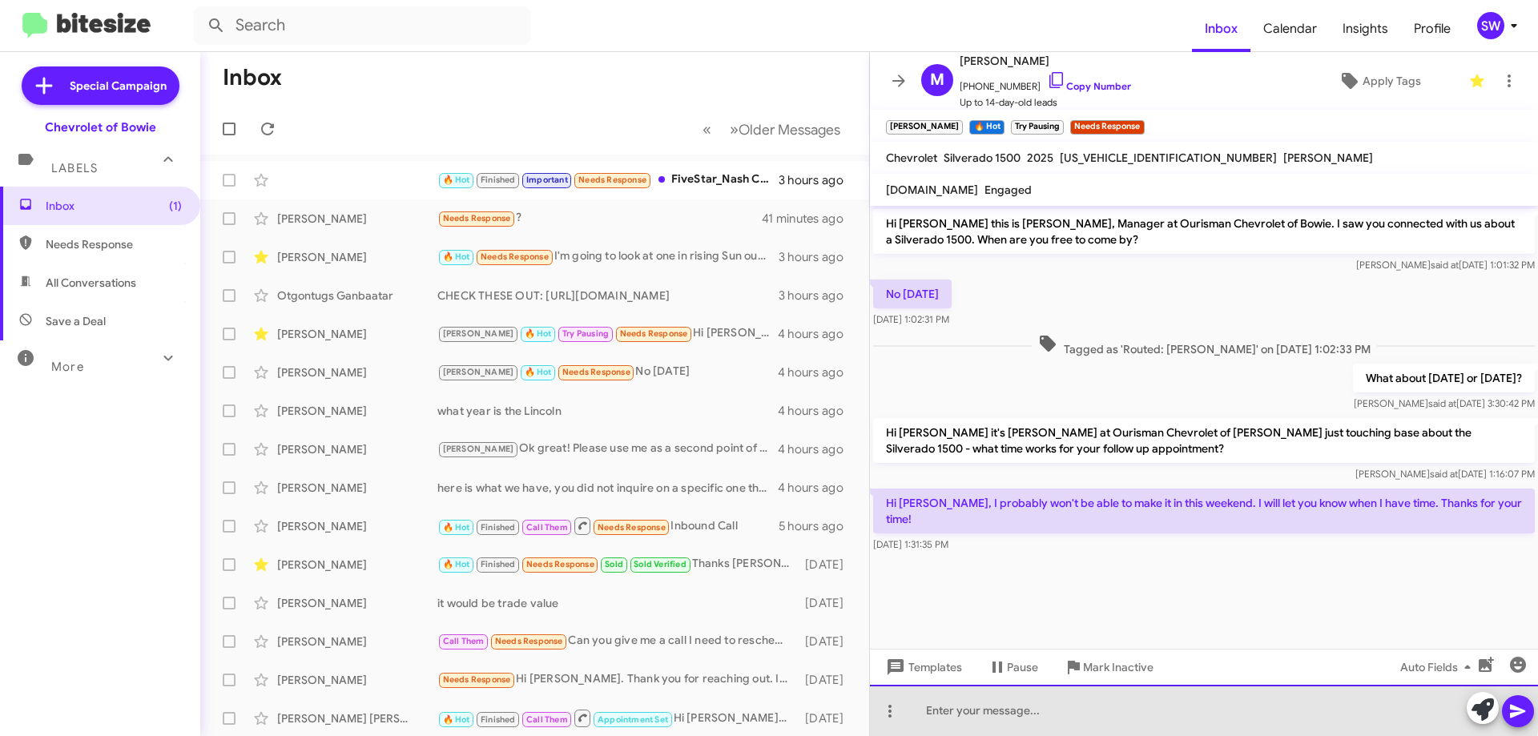
drag, startPoint x: 1058, startPoint y: 703, endPoint x: 1057, endPoint y: 671, distance: 32.1
click at [1058, 698] on div at bounding box center [1204, 710] width 668 height 51
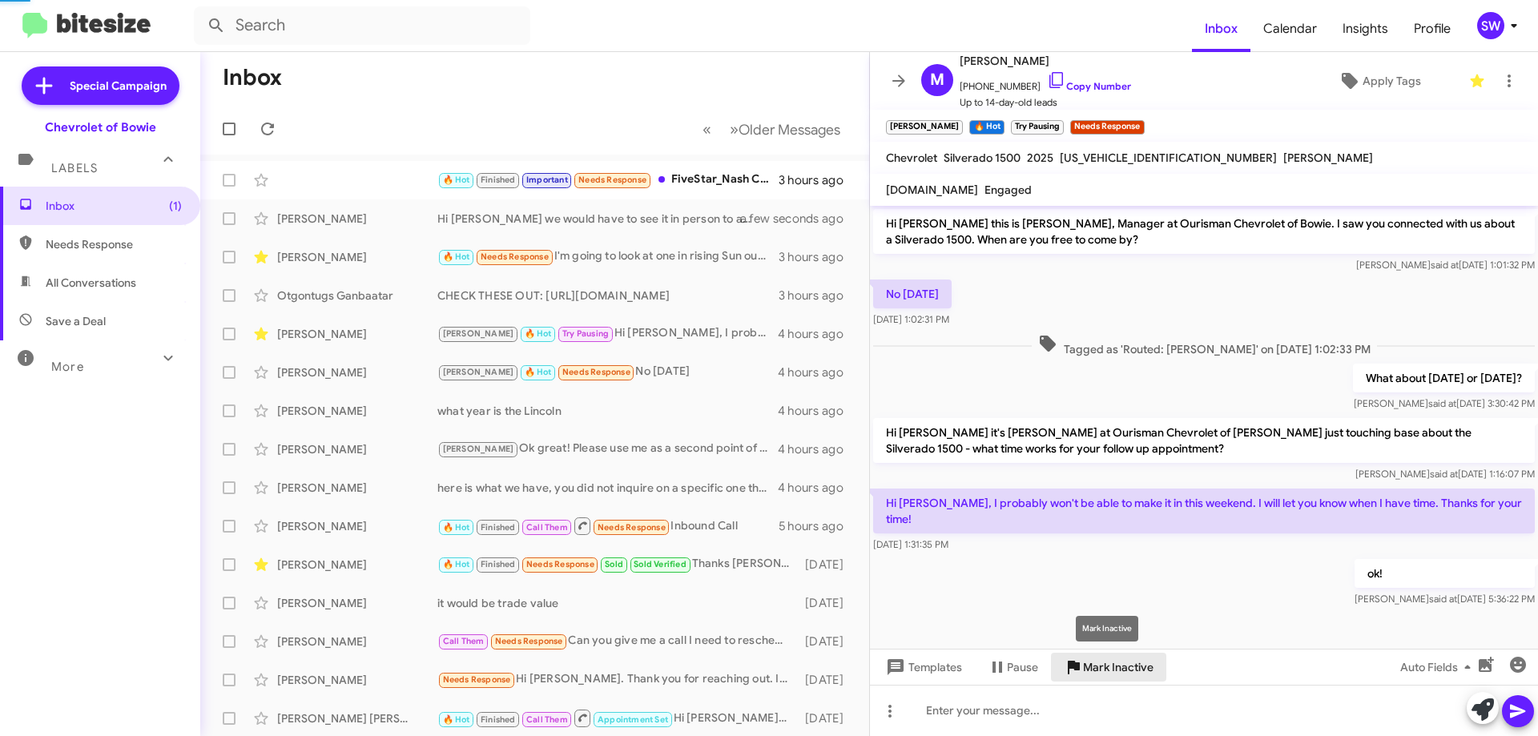
drag, startPoint x: 1106, startPoint y: 668, endPoint x: 1098, endPoint y: 667, distance: 8.2
click at [1106, 669] on span "Mark Inactive" at bounding box center [1118, 667] width 71 height 29
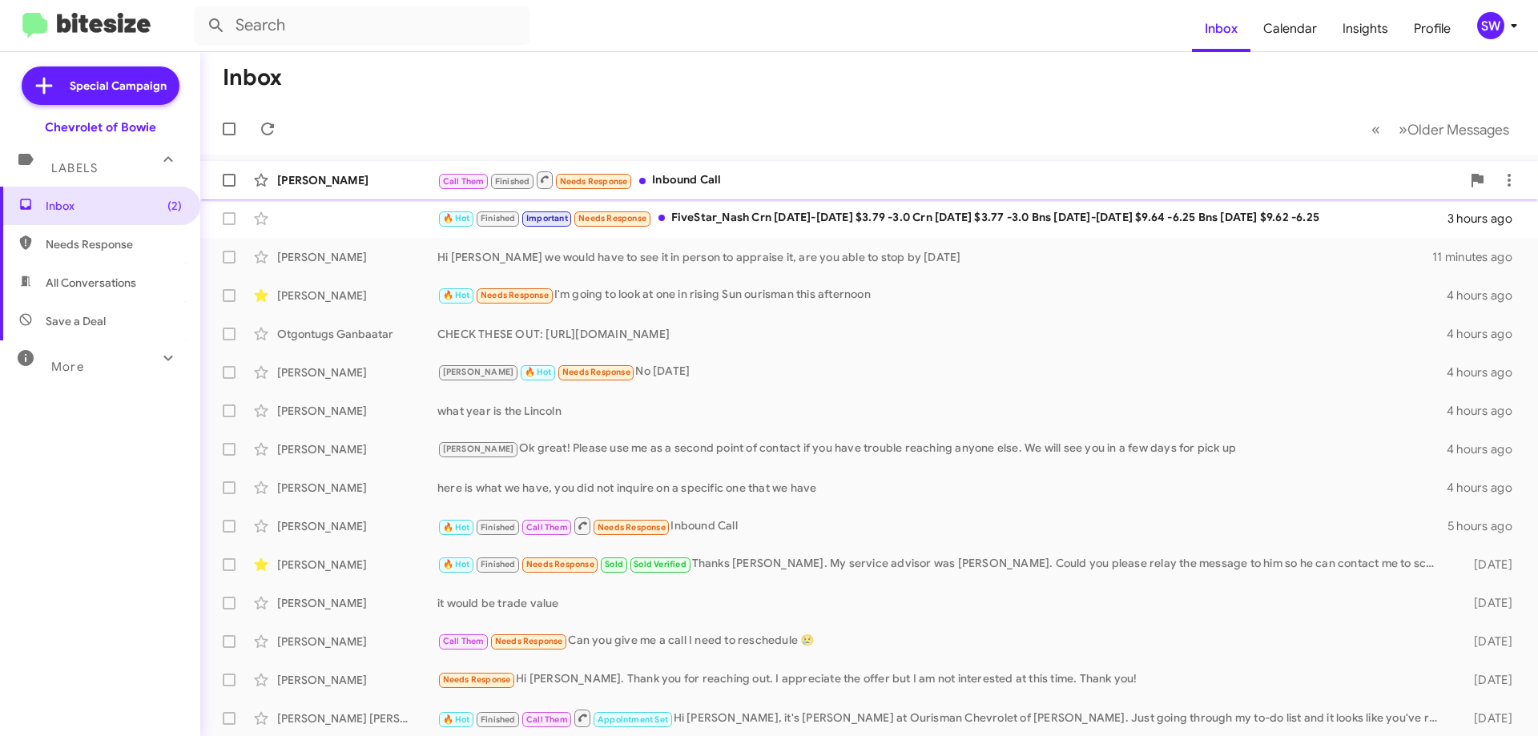
click at [707, 179] on div "Call Them Finished Needs Response Inbound Call" at bounding box center [949, 180] width 1024 height 20
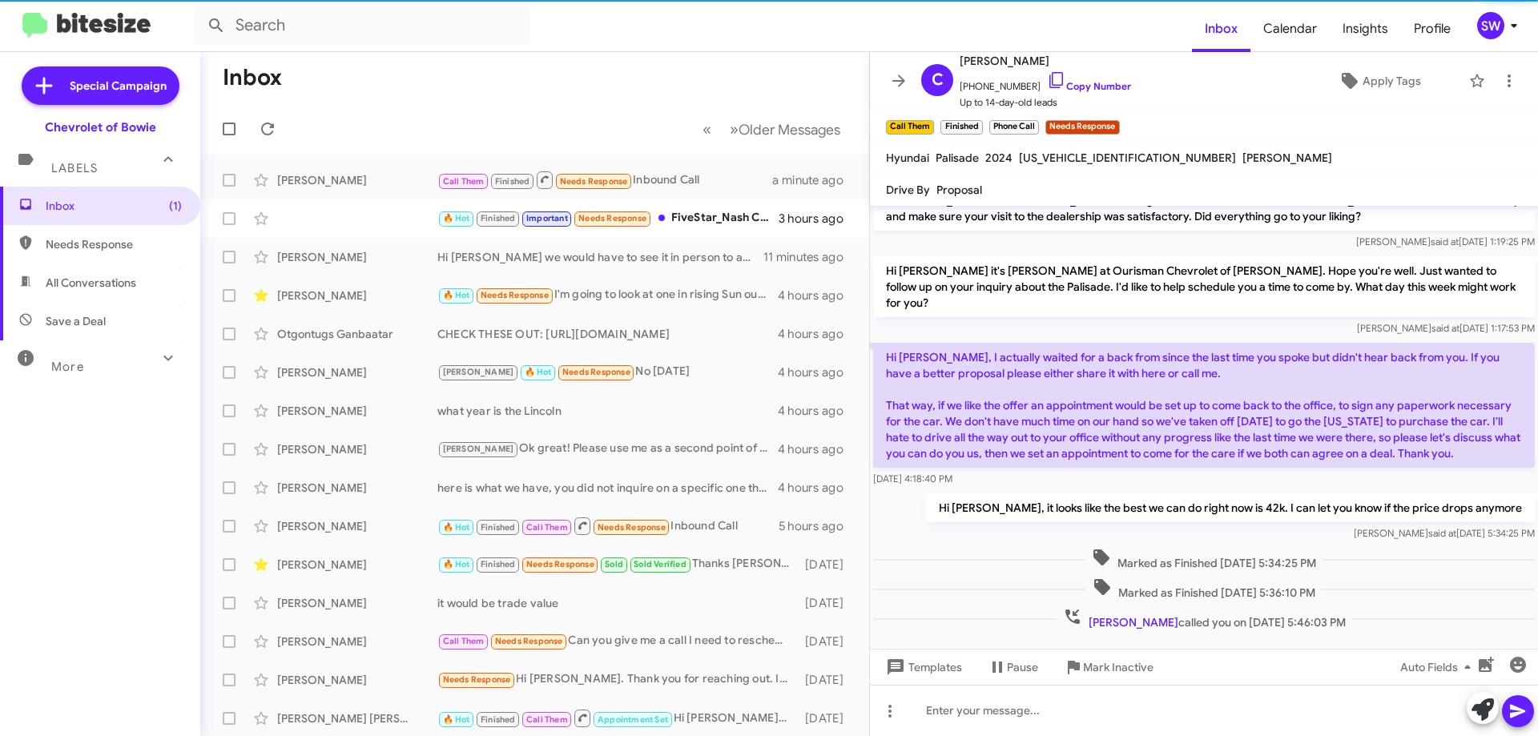
scroll to position [36, 0]
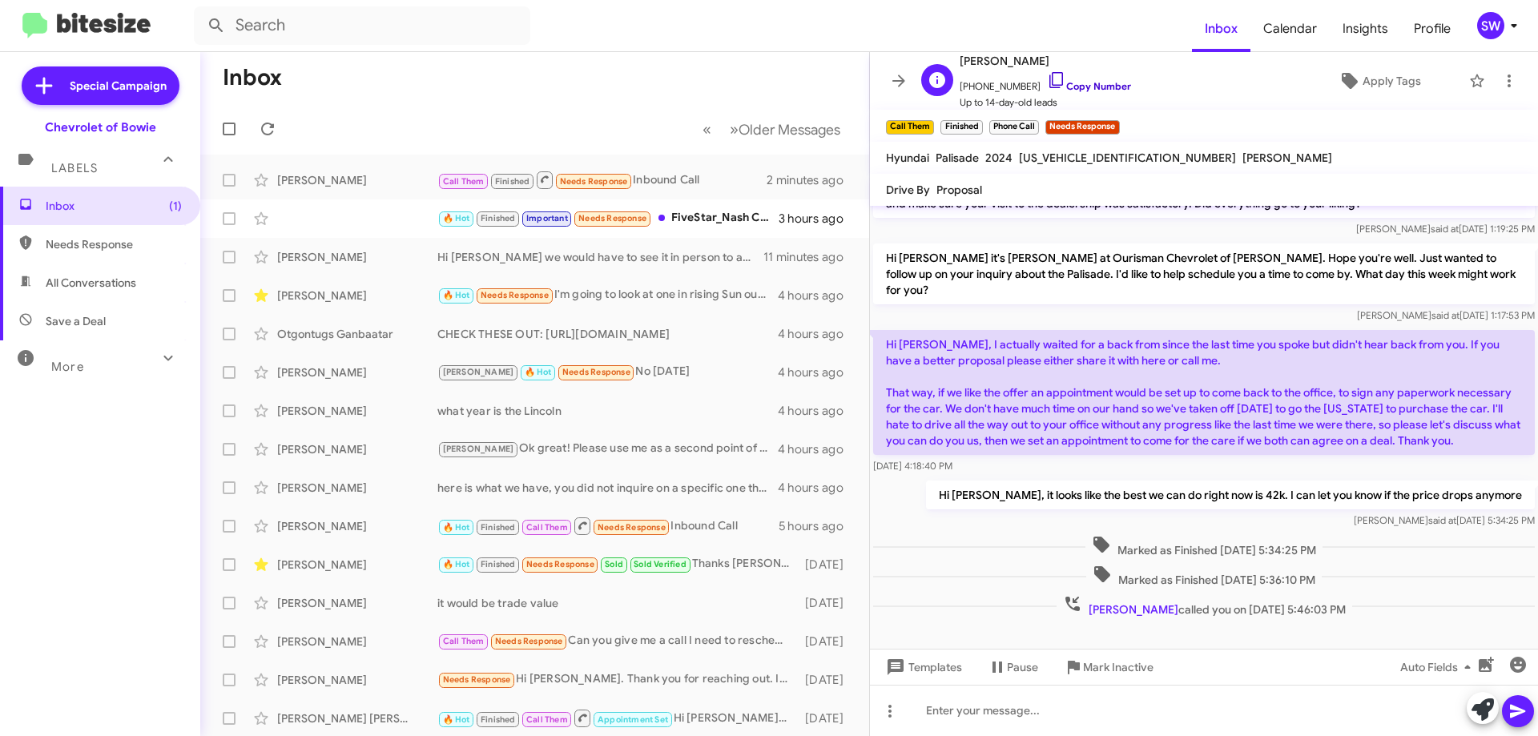
click at [1047, 77] on icon at bounding box center [1056, 80] width 19 height 19
click at [1107, 671] on span "Mark Inactive" at bounding box center [1118, 667] width 71 height 29
